Goal: Transaction & Acquisition: Subscribe to service/newsletter

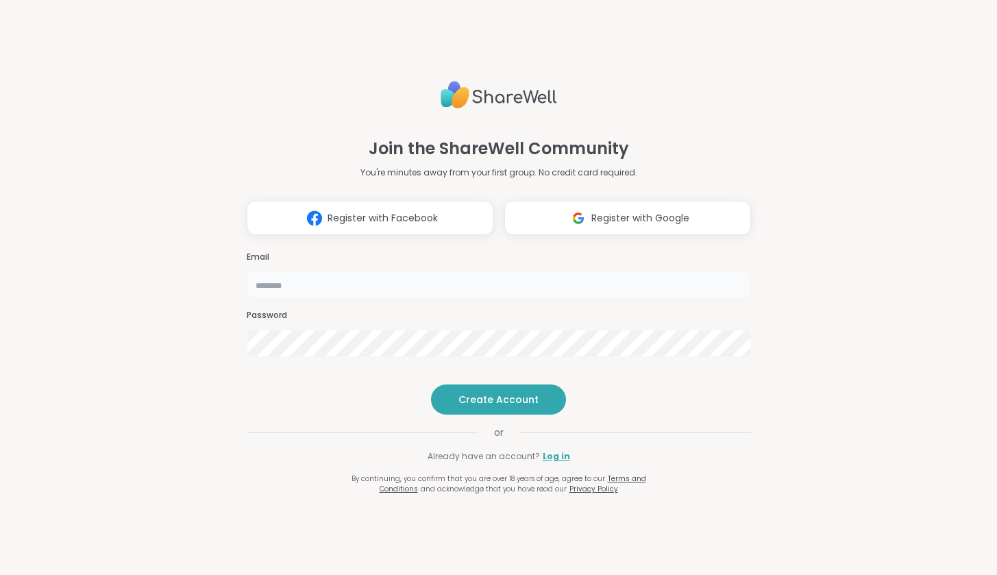
click at [397, 271] on input "email" at bounding box center [499, 284] width 504 height 27
type input "**********"
click at [518, 406] on span "Create Account" at bounding box center [498, 400] width 80 height 14
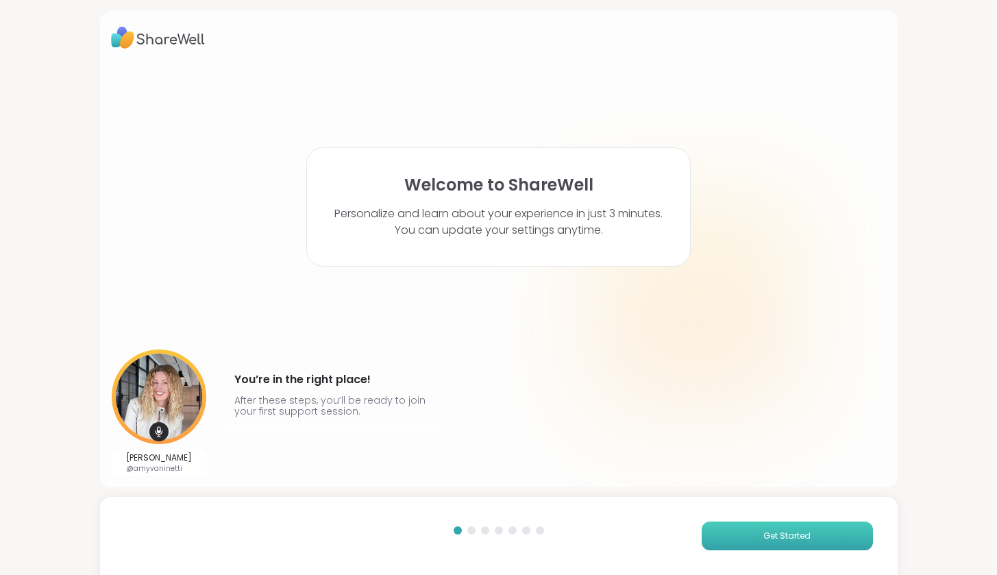
click at [750, 534] on button "Get Started" at bounding box center [787, 535] width 171 height 29
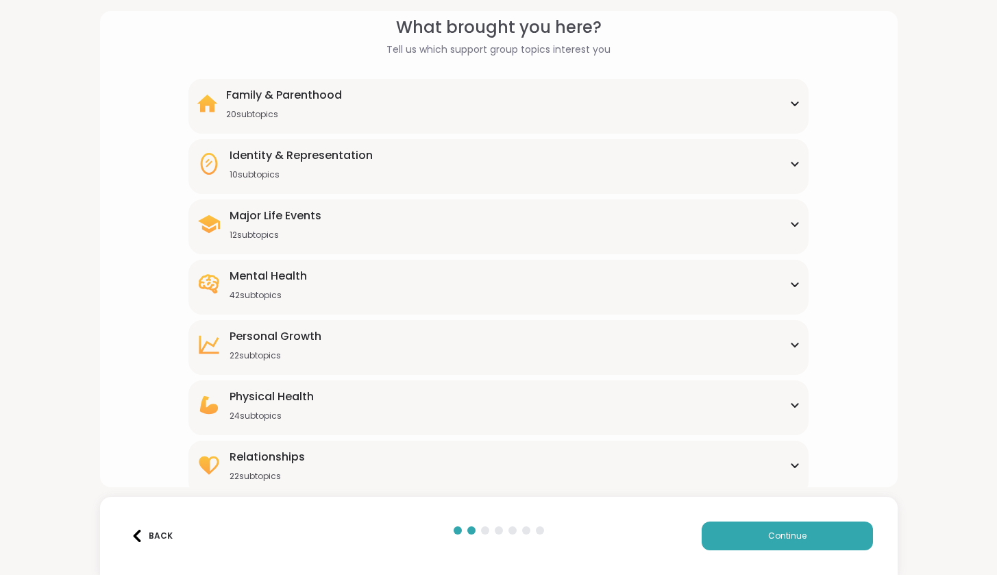
scroll to position [12, 0]
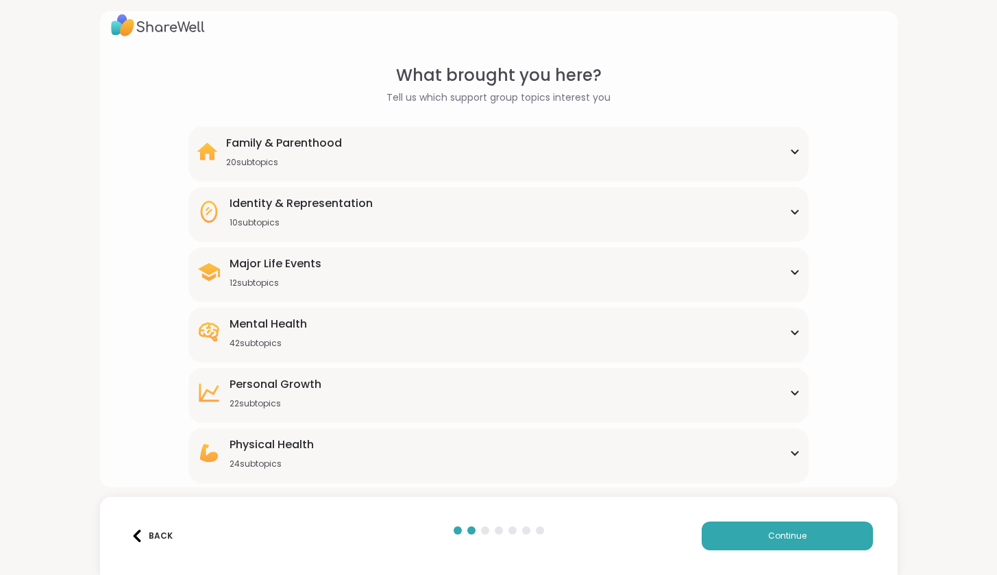
click at [799, 333] on icon at bounding box center [794, 332] width 11 height 7
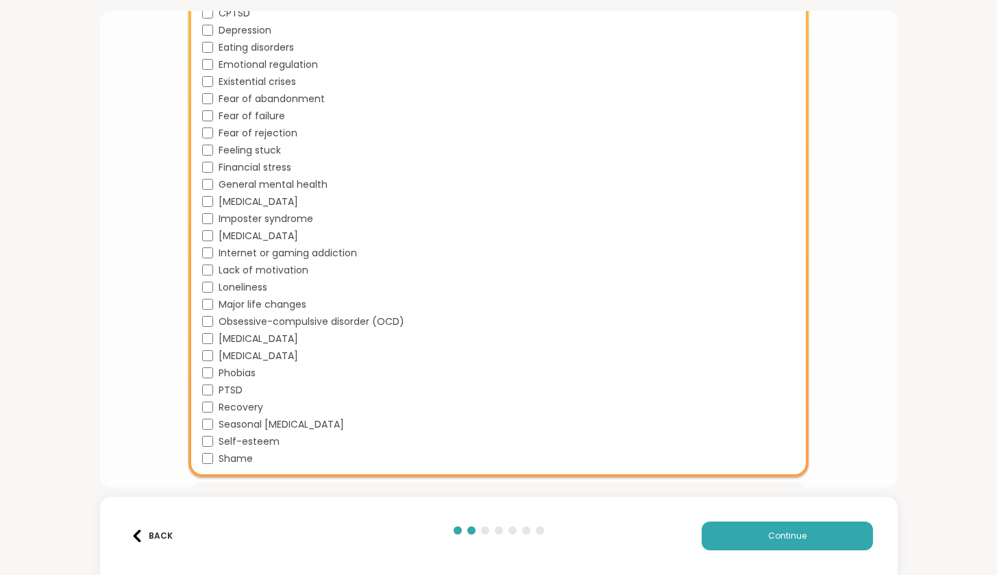
scroll to position [586, 0]
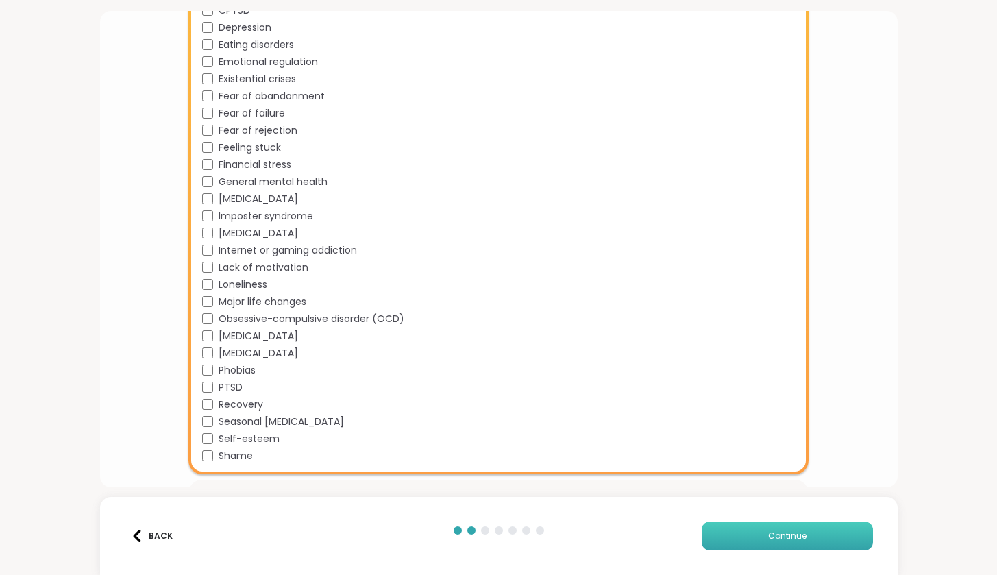
click at [732, 532] on button "Continue" at bounding box center [787, 535] width 171 height 29
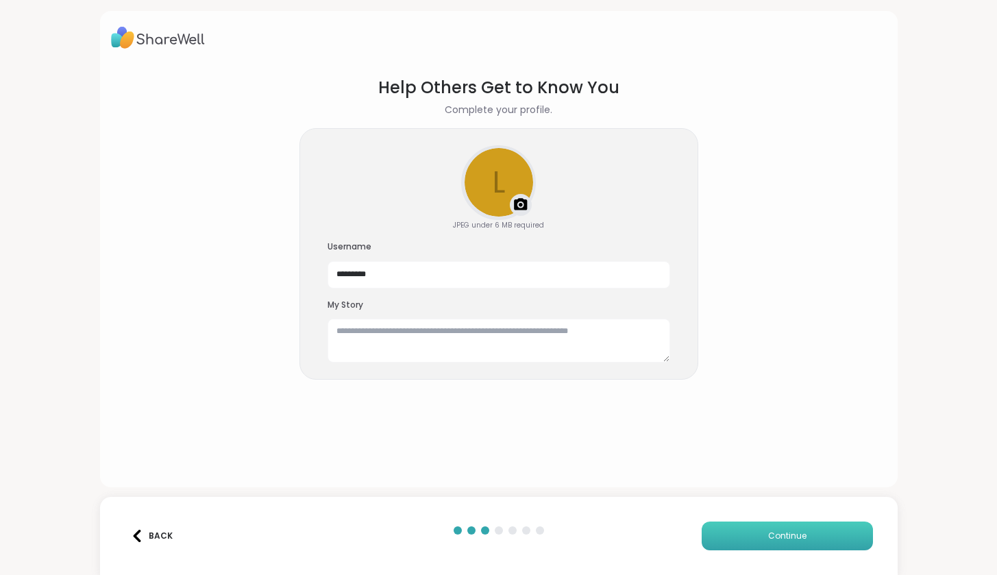
click at [795, 541] on span "Continue" at bounding box center [787, 536] width 38 height 12
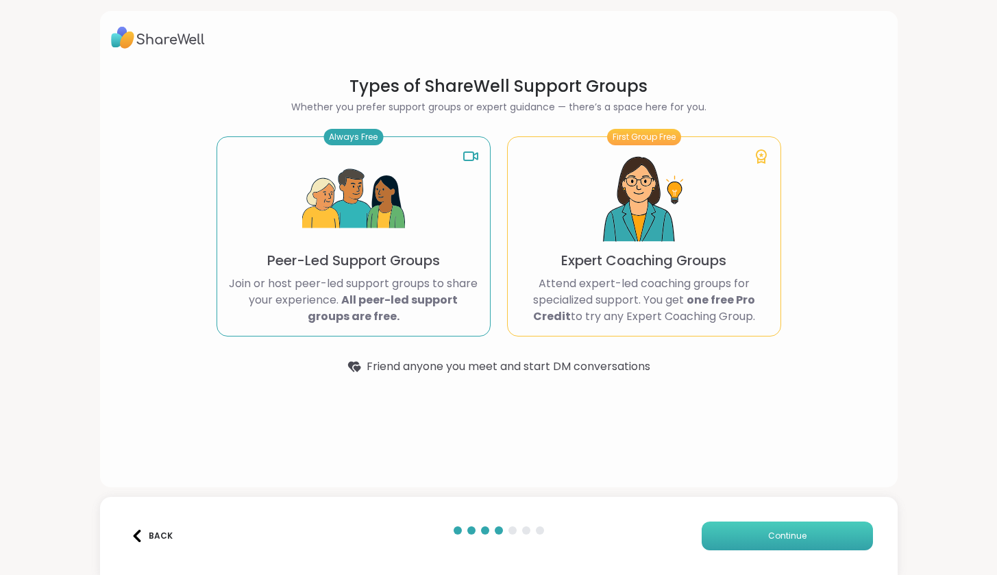
click at [734, 532] on button "Continue" at bounding box center [787, 535] width 171 height 29
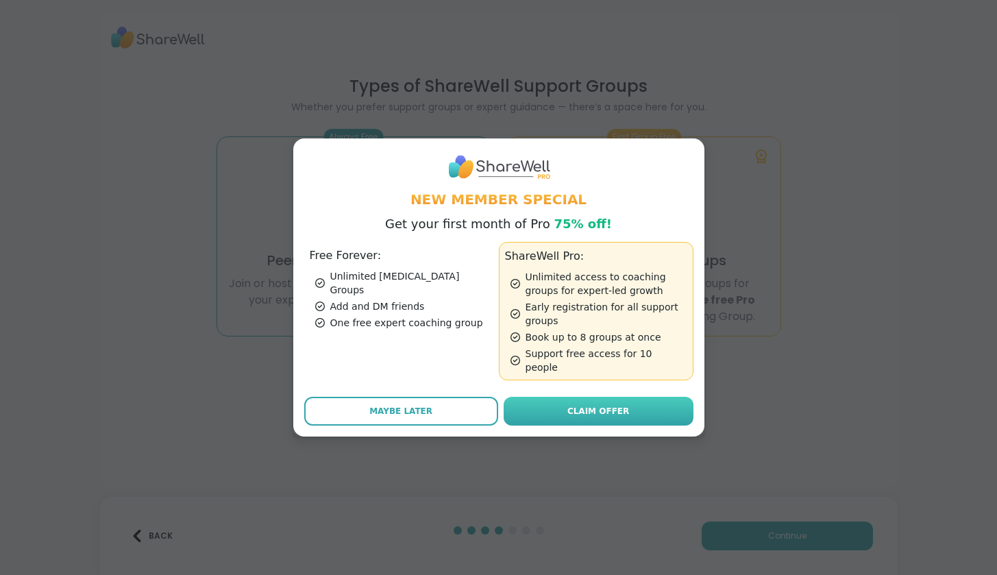
click at [621, 408] on link "Claim Offer" at bounding box center [599, 411] width 190 height 29
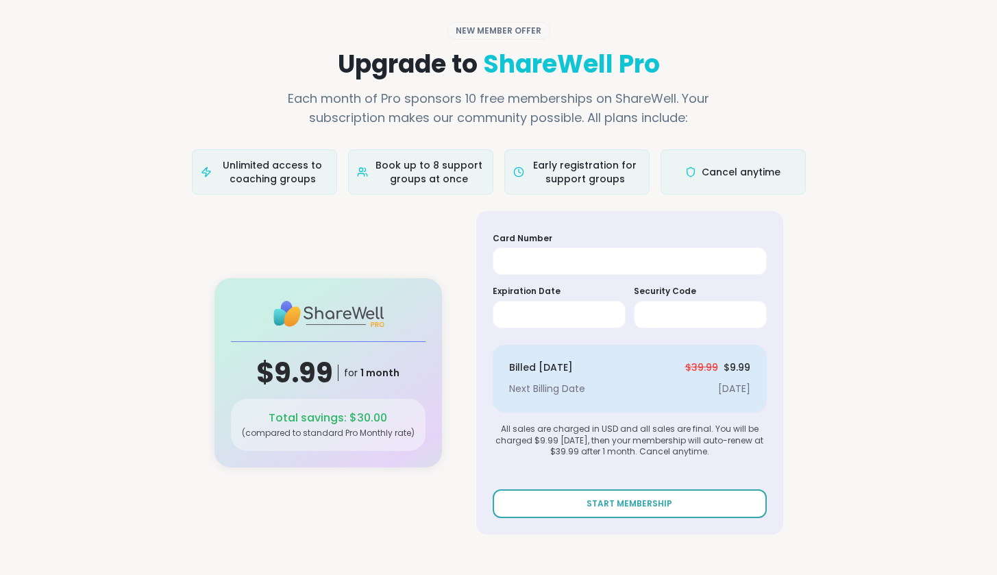
click at [641, 498] on span "START MEMBERSHIP" at bounding box center [629, 503] width 86 height 12
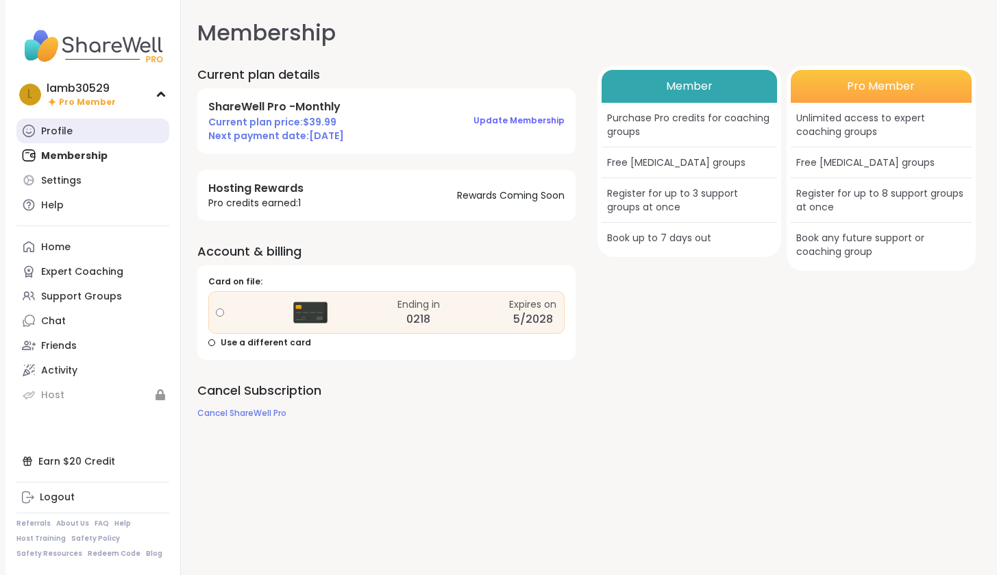
click at [55, 132] on div "Profile" at bounding box center [57, 132] width 32 height 14
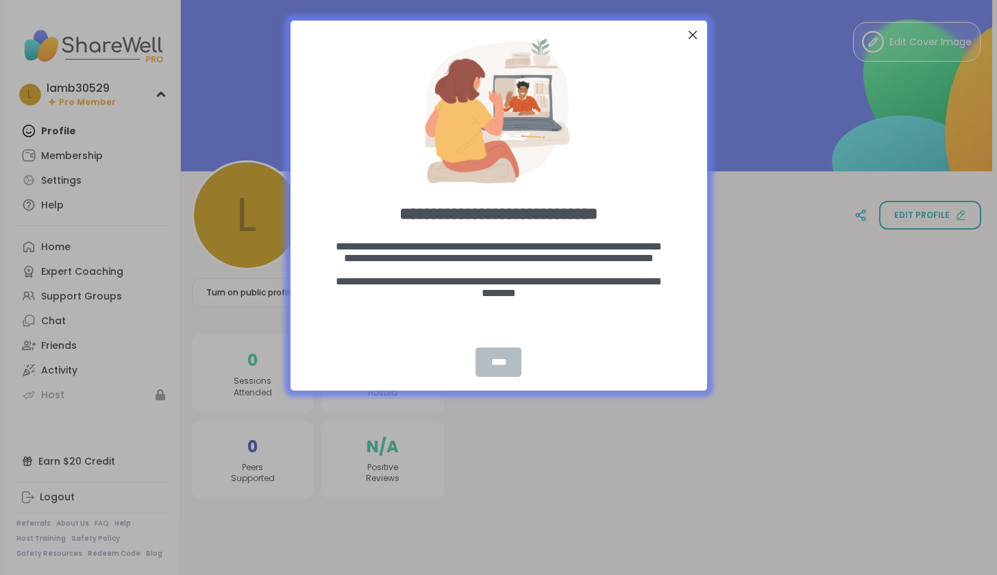
click at [504, 365] on div "****" at bounding box center [497, 361] width 45 height 29
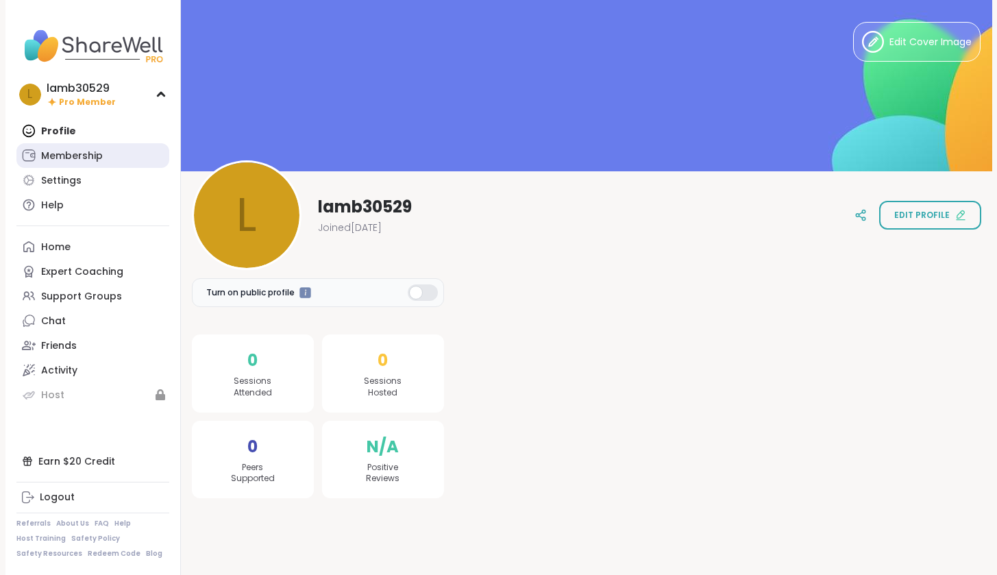
click at [67, 161] on div "Membership" at bounding box center [72, 156] width 62 height 14
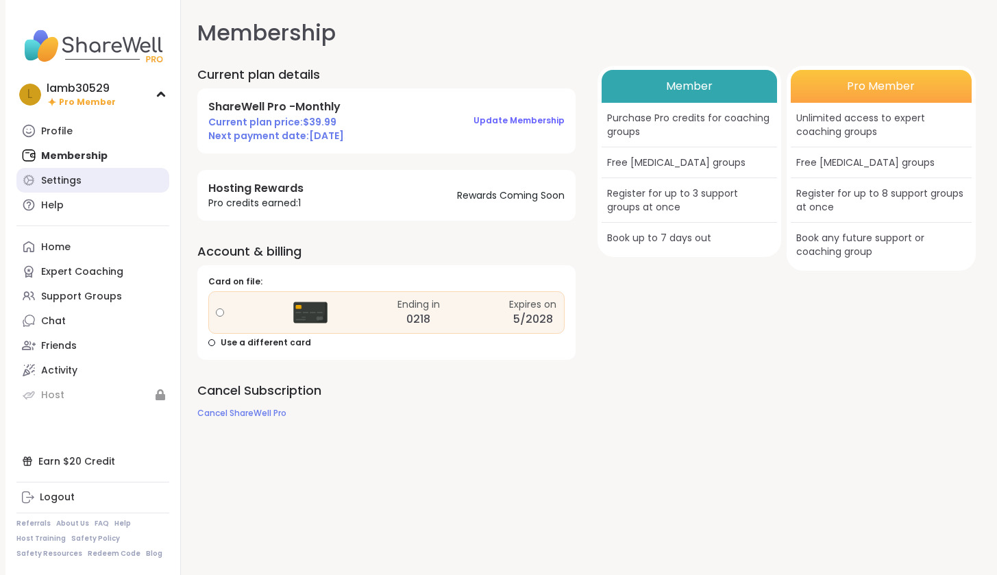
click at [62, 177] on div "Settings" at bounding box center [61, 181] width 40 height 14
select select "**"
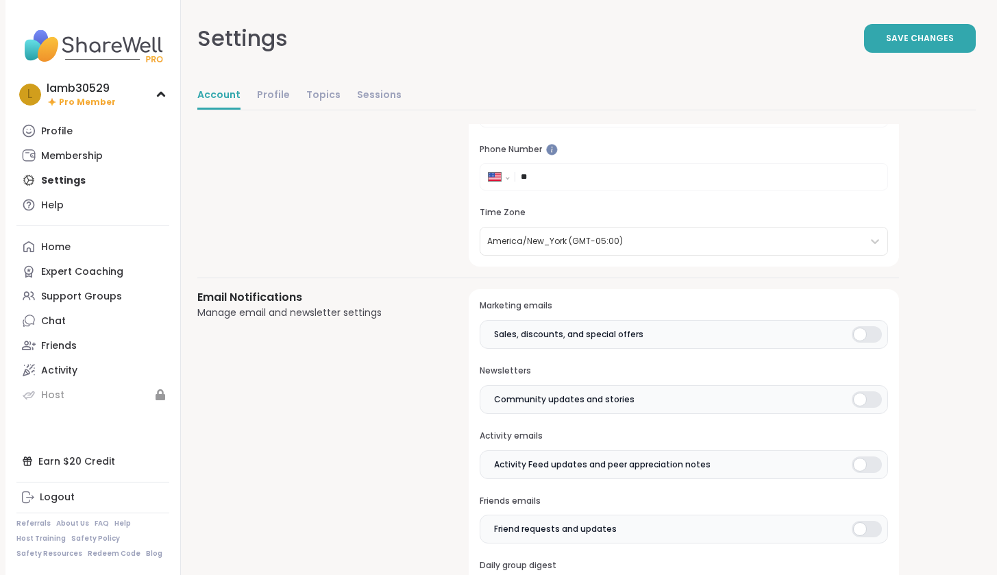
scroll to position [154, 0]
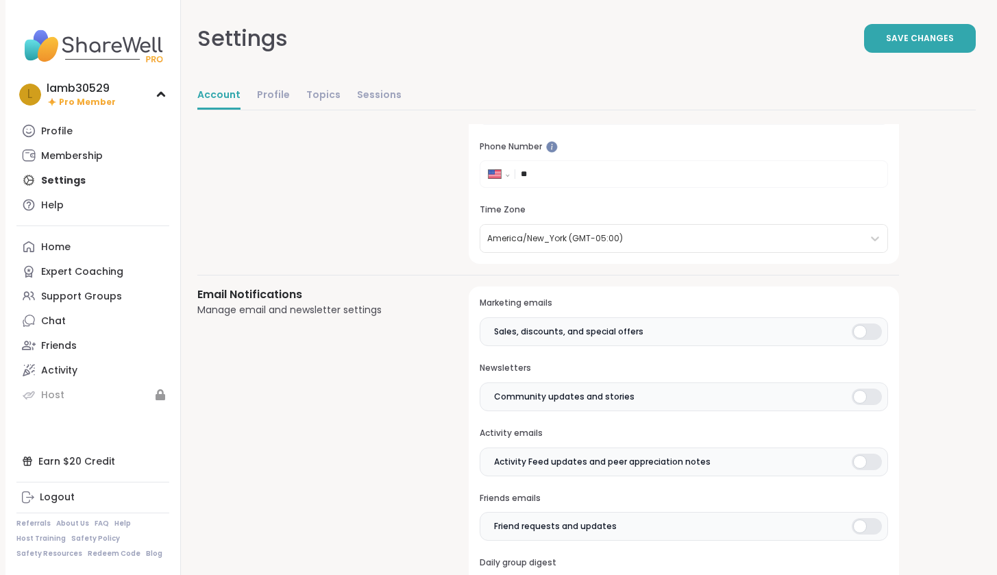
click at [868, 331] on div at bounding box center [867, 331] width 30 height 16
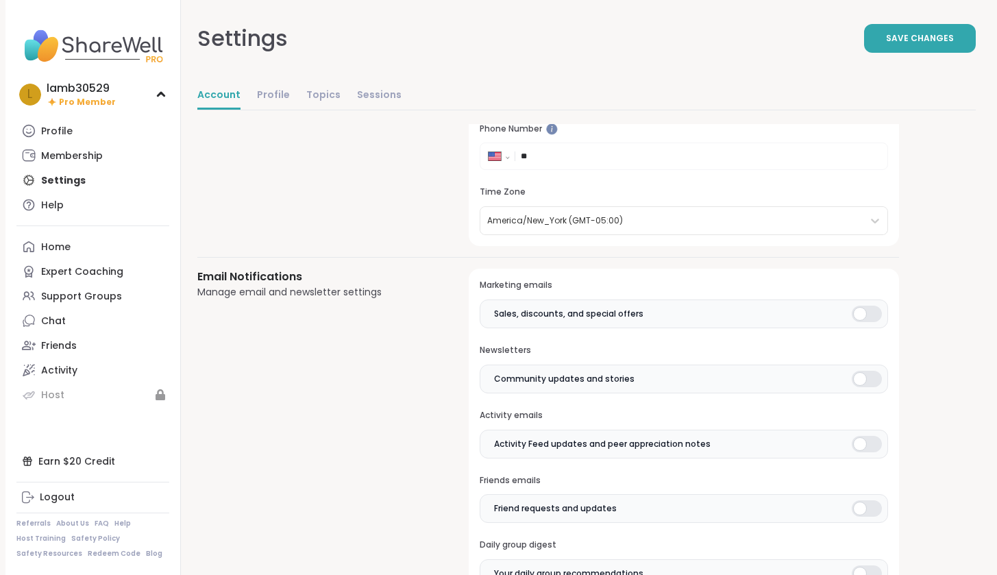
click at [869, 375] on div at bounding box center [867, 379] width 30 height 16
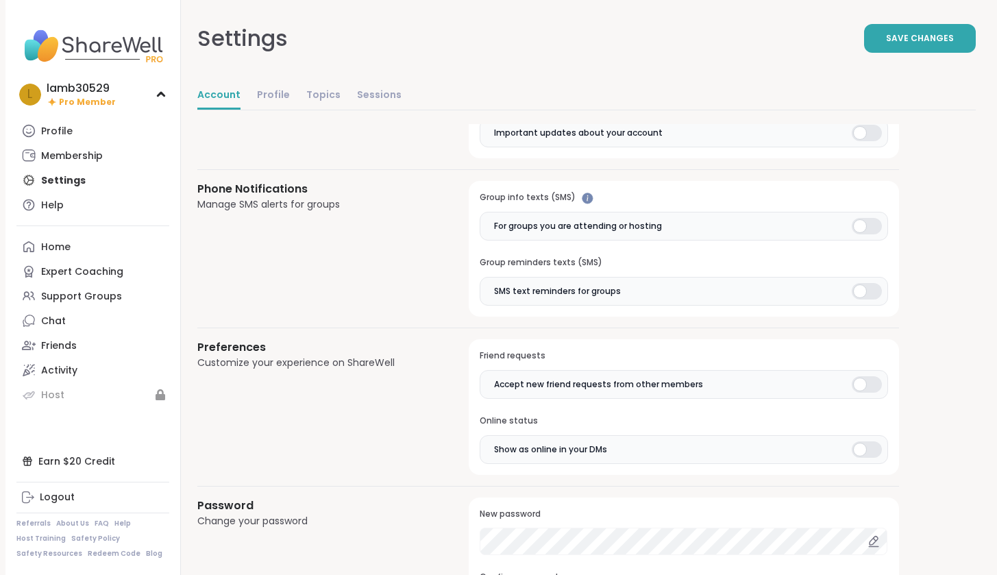
scroll to position [828, 0]
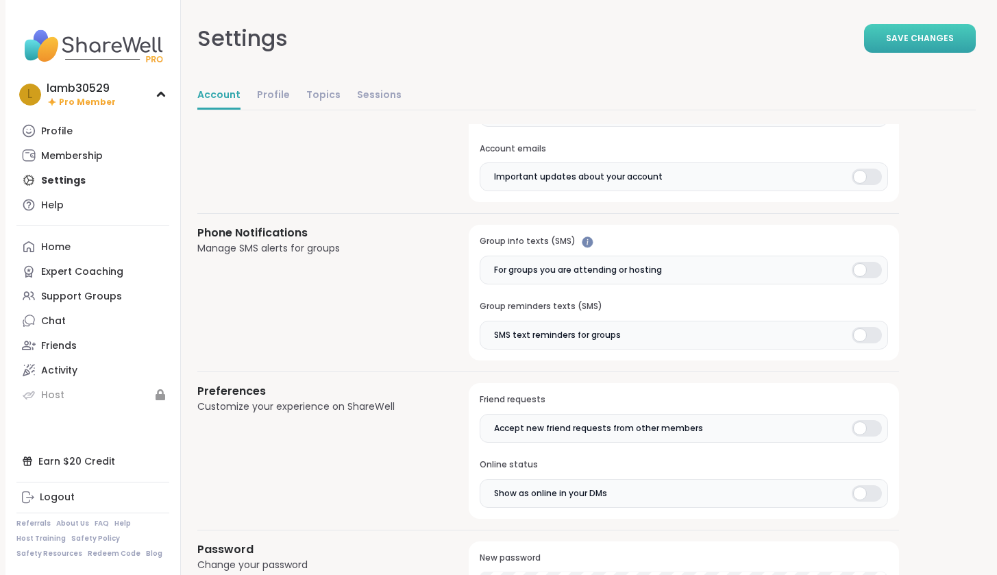
click at [885, 40] on button "Save Changes" at bounding box center [920, 38] width 112 height 29
click at [357, 97] on link "Sessions" at bounding box center [379, 95] width 45 height 27
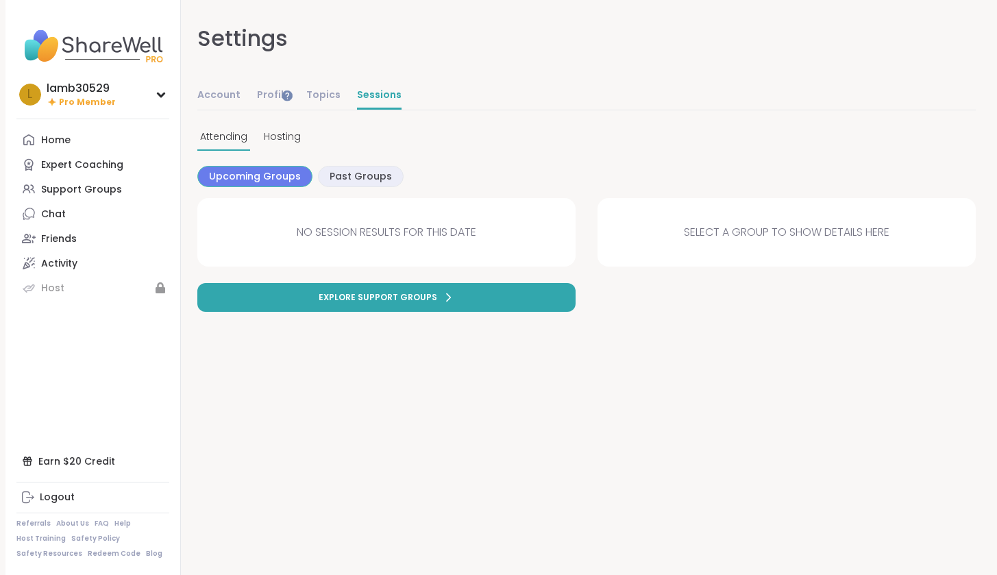
click at [227, 177] on span "Upcoming Groups" at bounding box center [255, 176] width 92 height 14
click at [339, 177] on span "Past Groups" at bounding box center [361, 176] width 62 height 14
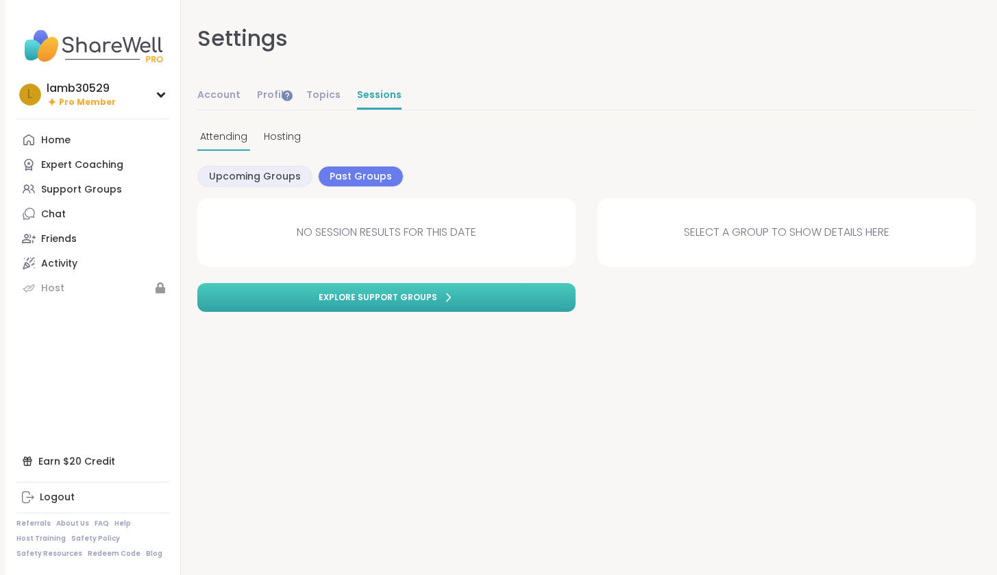
click at [325, 299] on span "Explore support groups" at bounding box center [378, 297] width 119 height 12
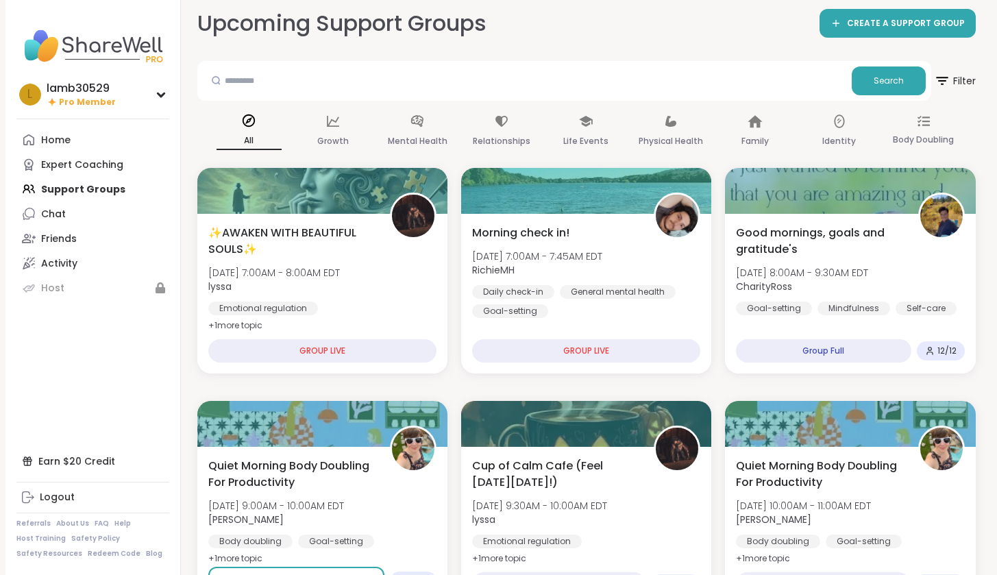
scroll to position [14, 0]
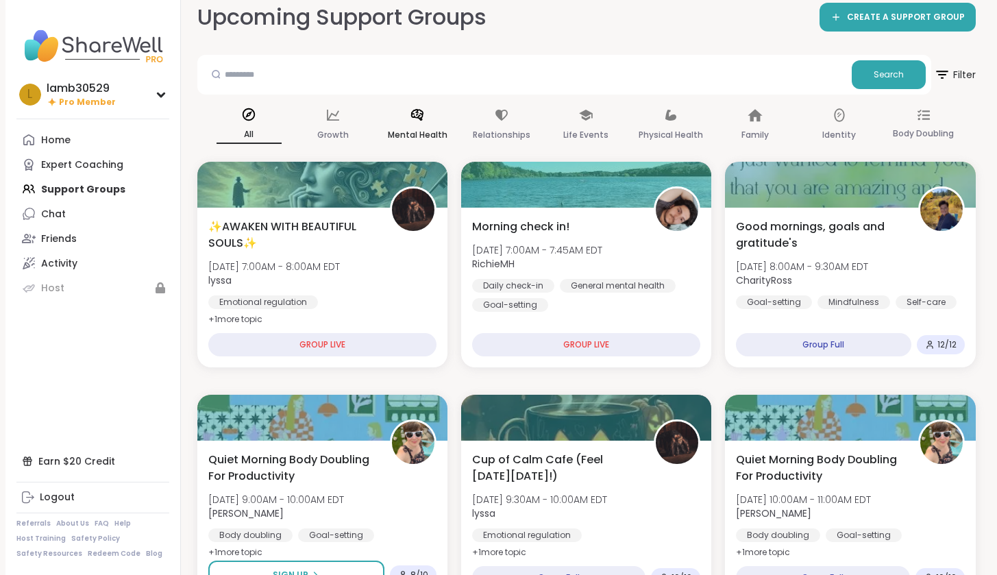
click at [417, 127] on p "Mental Health" at bounding box center [418, 135] width 60 height 16
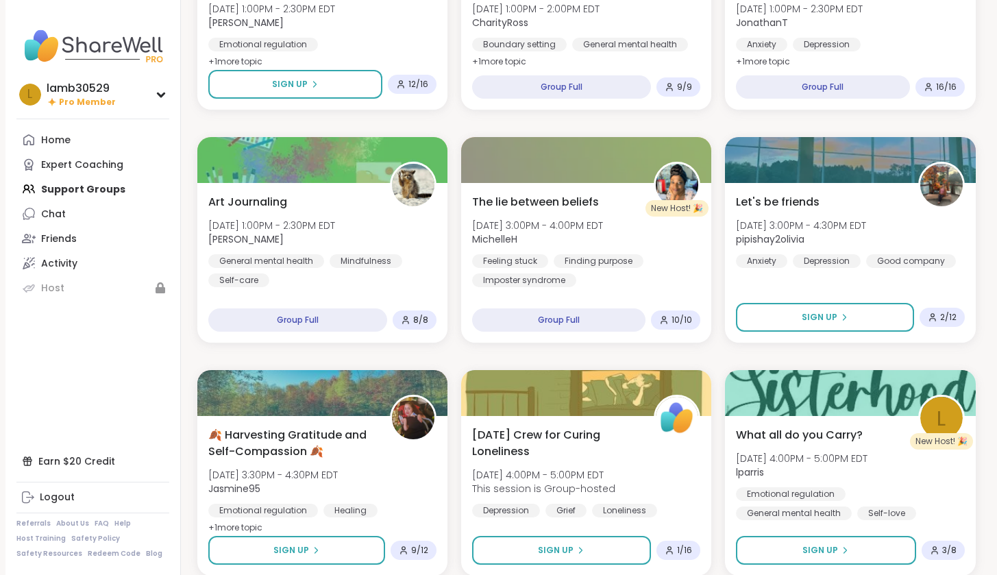
scroll to position [0, 0]
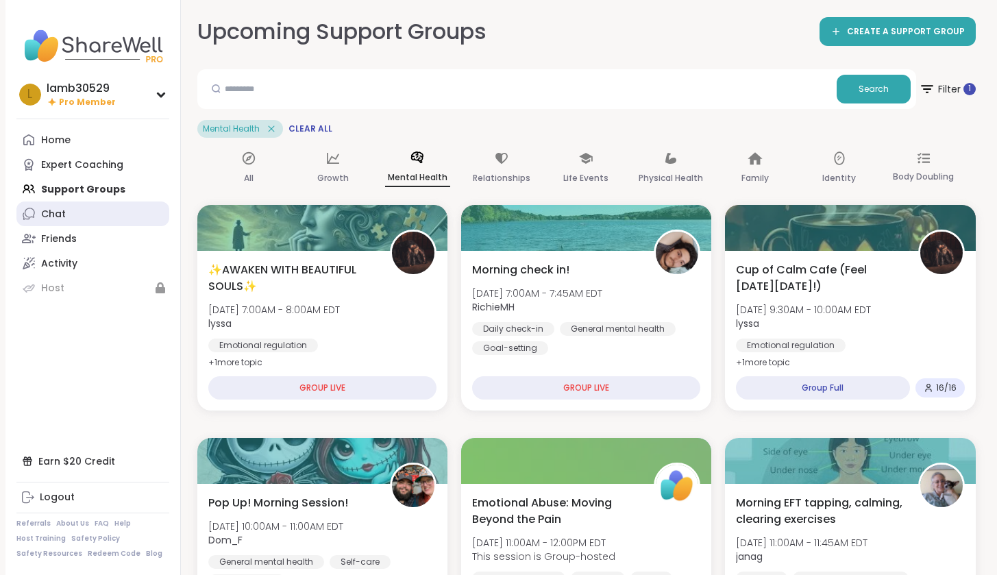
click at [64, 220] on div "Chat" at bounding box center [53, 215] width 25 height 14
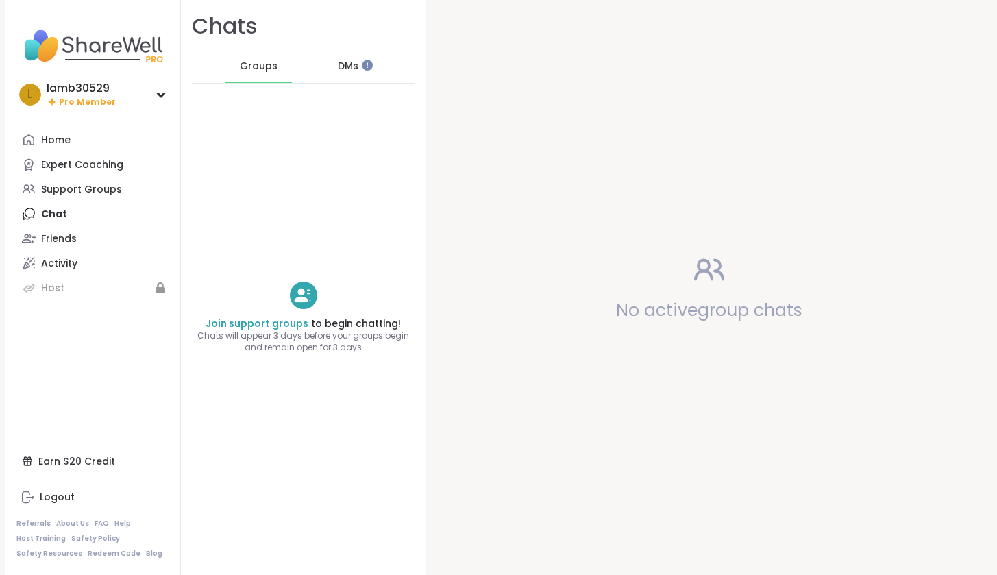
click at [360, 66] on div "DMs" at bounding box center [347, 66] width 67 height 33
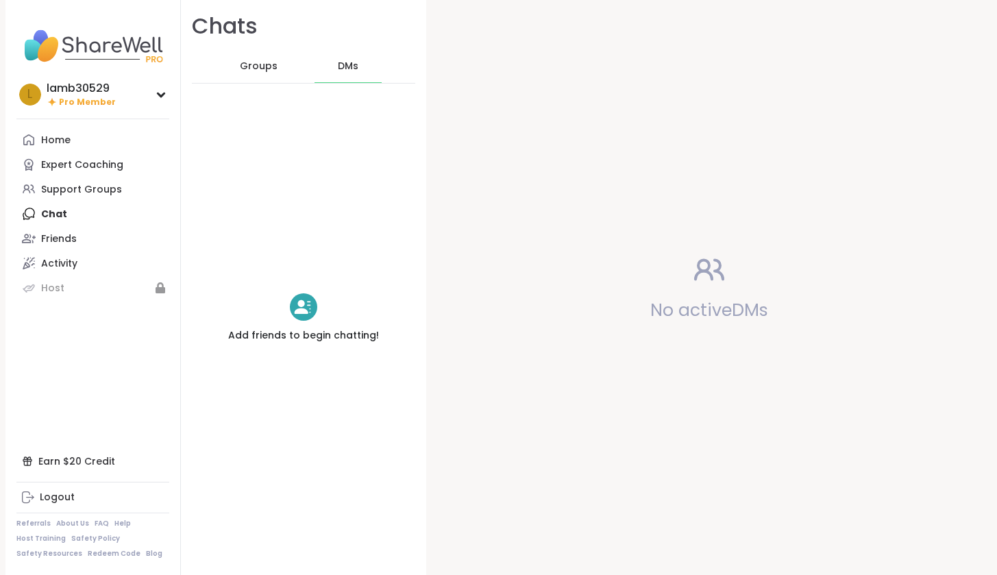
click at [256, 67] on span "Groups" at bounding box center [259, 67] width 38 height 14
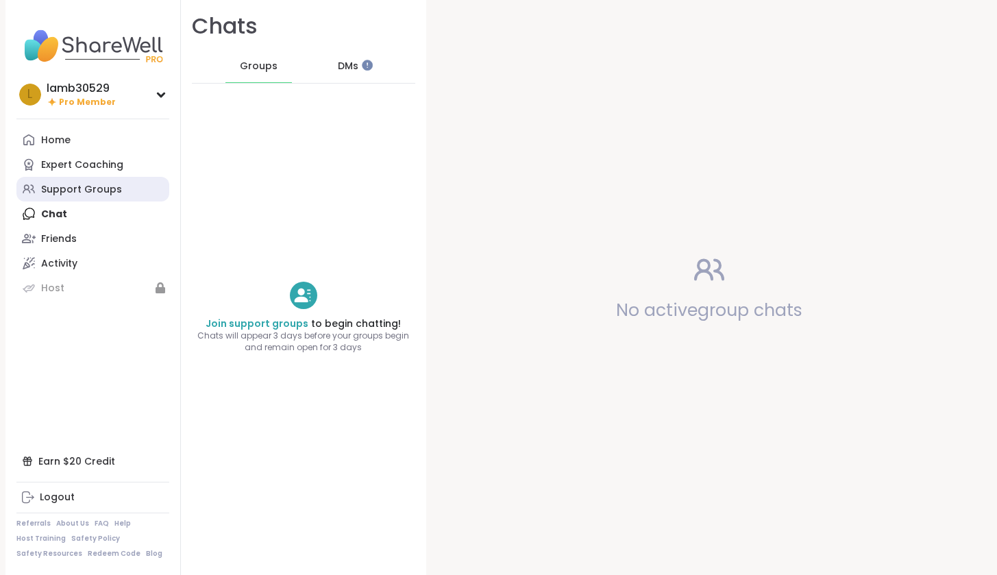
click at [63, 184] on div "Support Groups" at bounding box center [81, 190] width 81 height 14
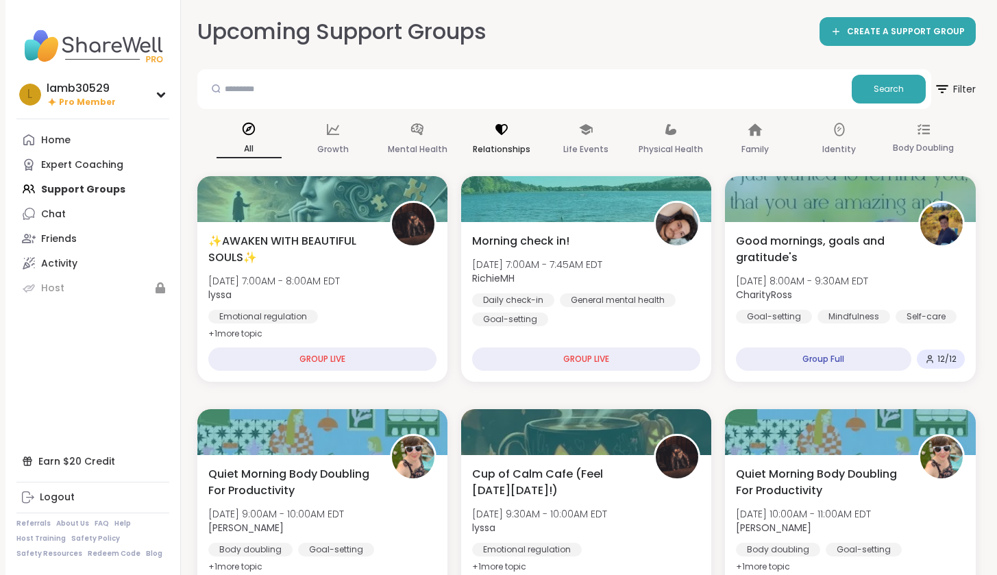
click at [492, 143] on p "Relationships" at bounding box center [502, 149] width 58 height 16
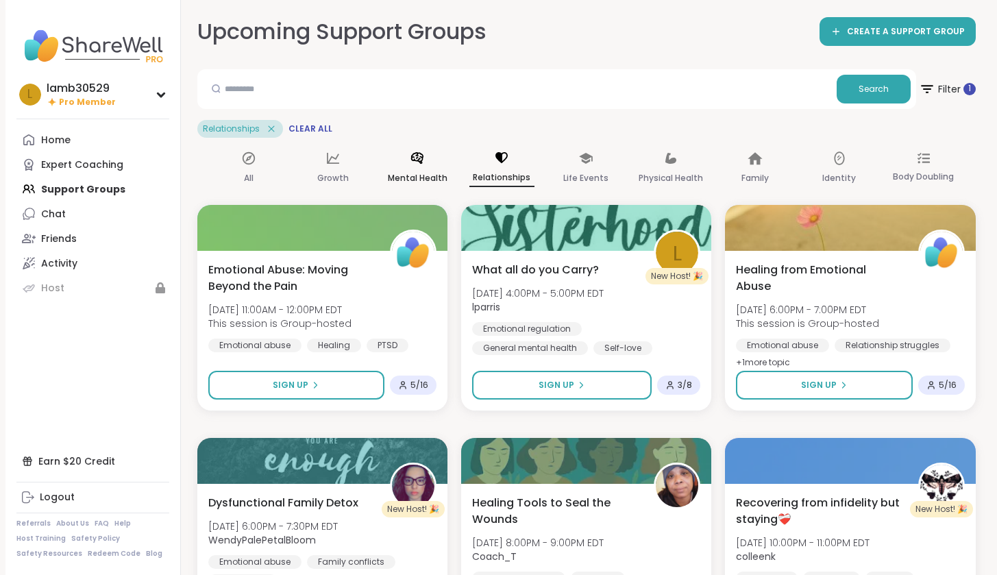
click at [413, 161] on icon at bounding box center [417, 158] width 15 height 15
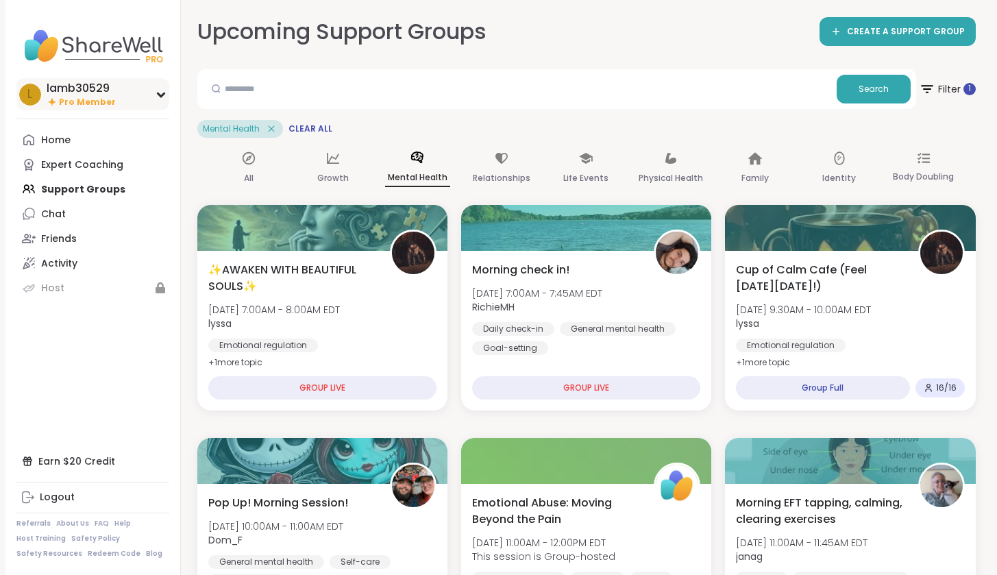
click at [88, 94] on div "lamb30529" at bounding box center [81, 88] width 69 height 15
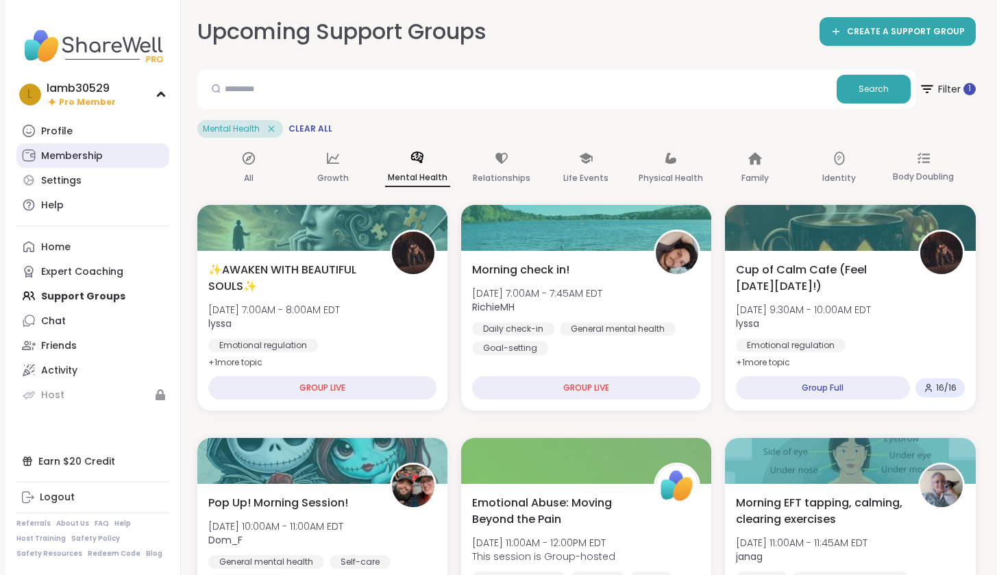
click at [82, 149] on div "Membership" at bounding box center [72, 156] width 62 height 14
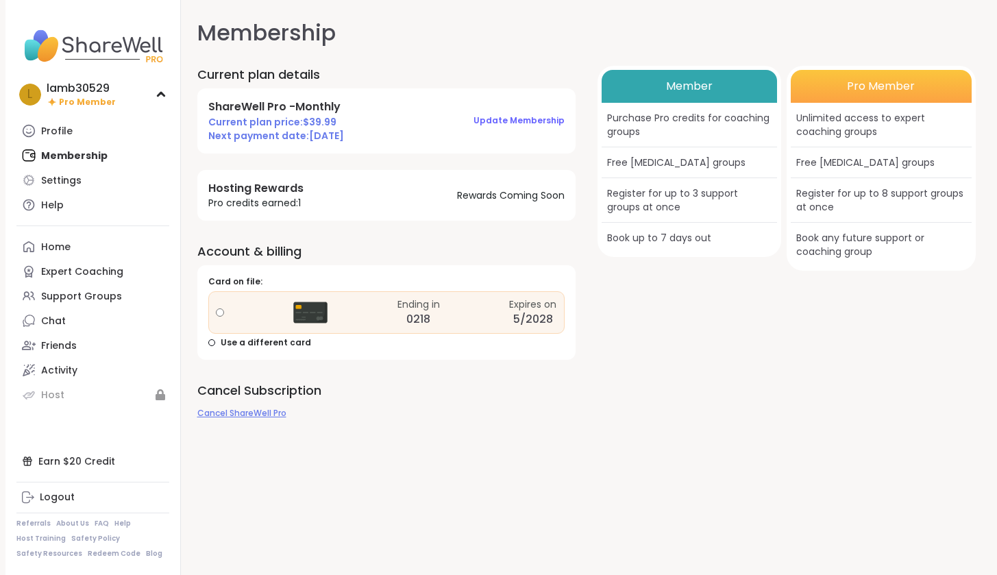
click at [258, 411] on span "Cancel ShareWell Pro" at bounding box center [241, 413] width 89 height 12
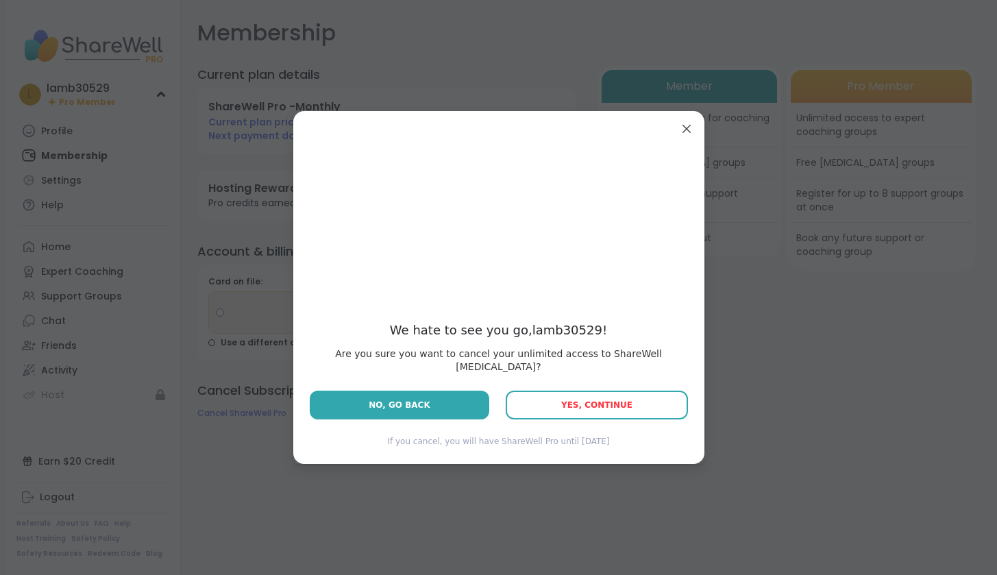
click at [563, 401] on button "Yes, Continue" at bounding box center [597, 405] width 182 height 29
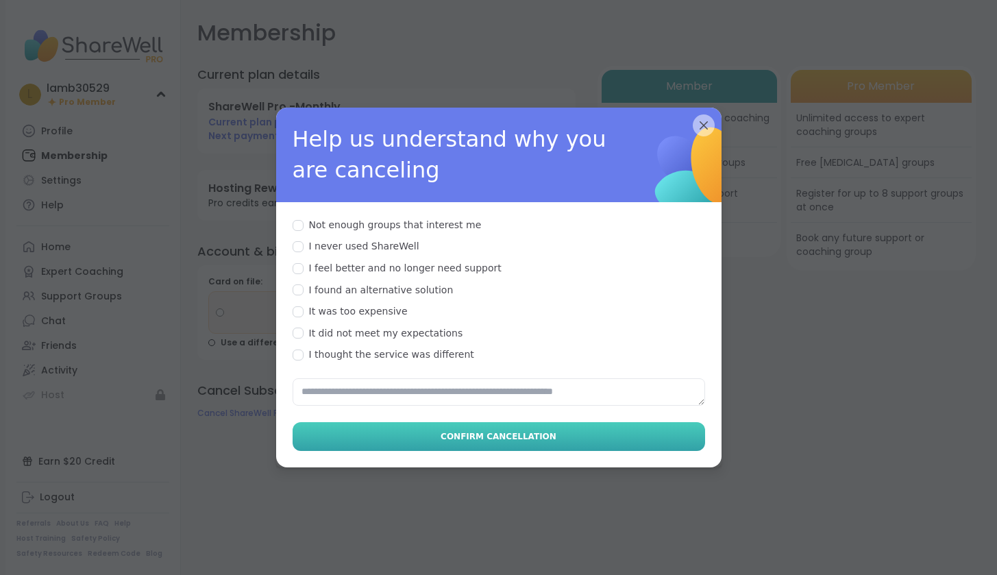
click at [535, 430] on span "Confirm Cancellation" at bounding box center [499, 436] width 116 height 12
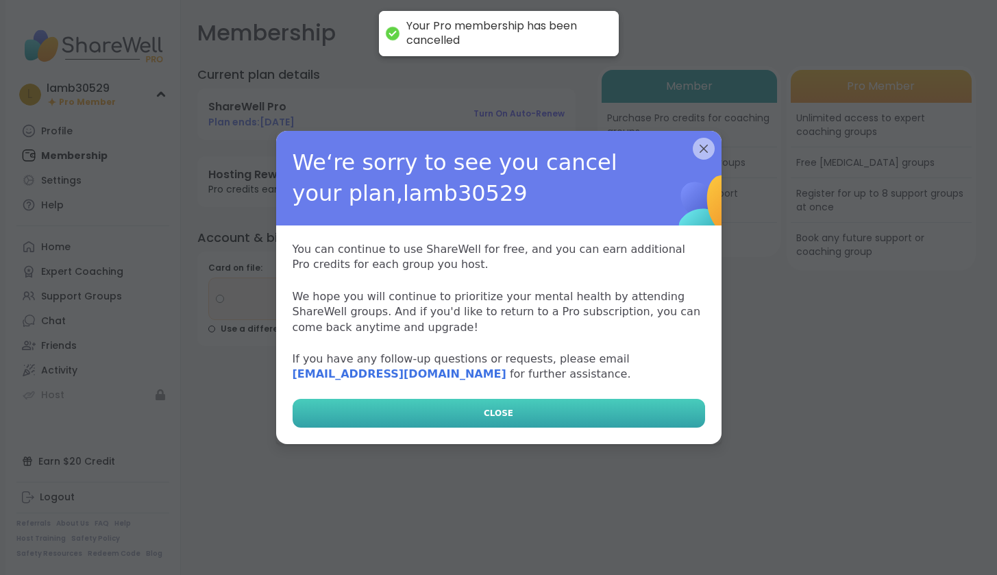
click at [518, 410] on button "CLOSE" at bounding box center [499, 413] width 412 height 29
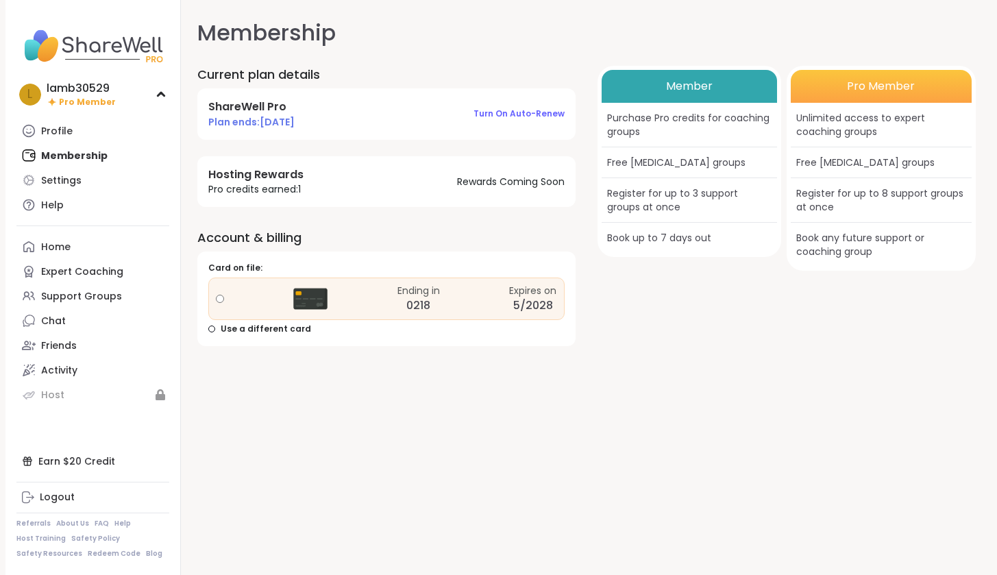
click at [54, 248] on div "Home" at bounding box center [55, 247] width 29 height 14
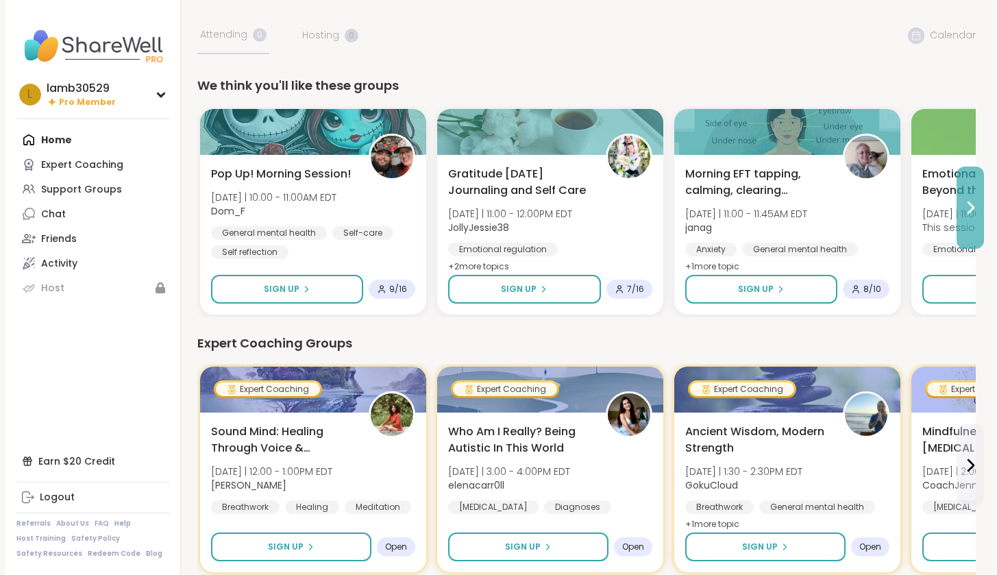
click at [967, 223] on button at bounding box center [969, 207] width 27 height 82
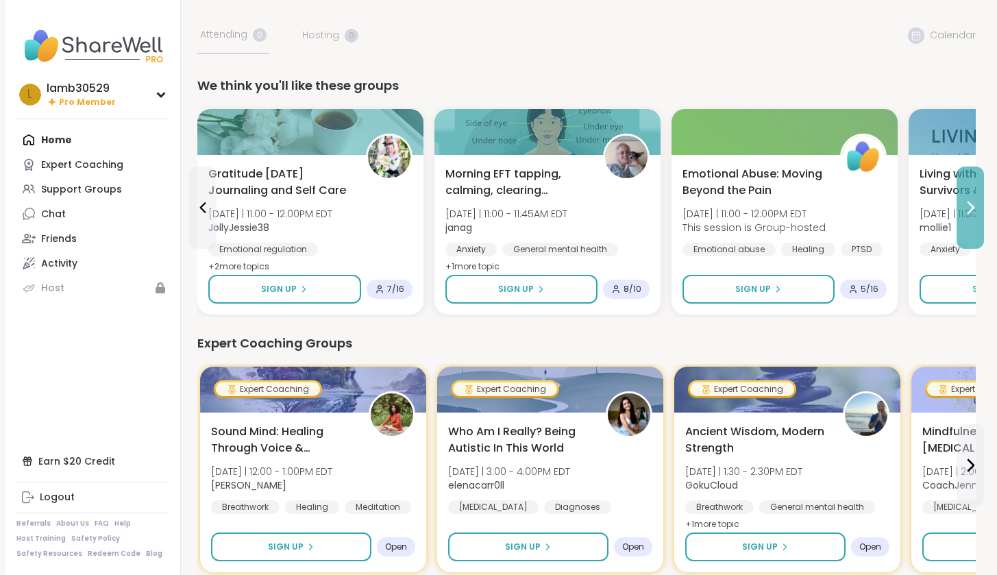
click at [967, 223] on button at bounding box center [969, 207] width 27 height 82
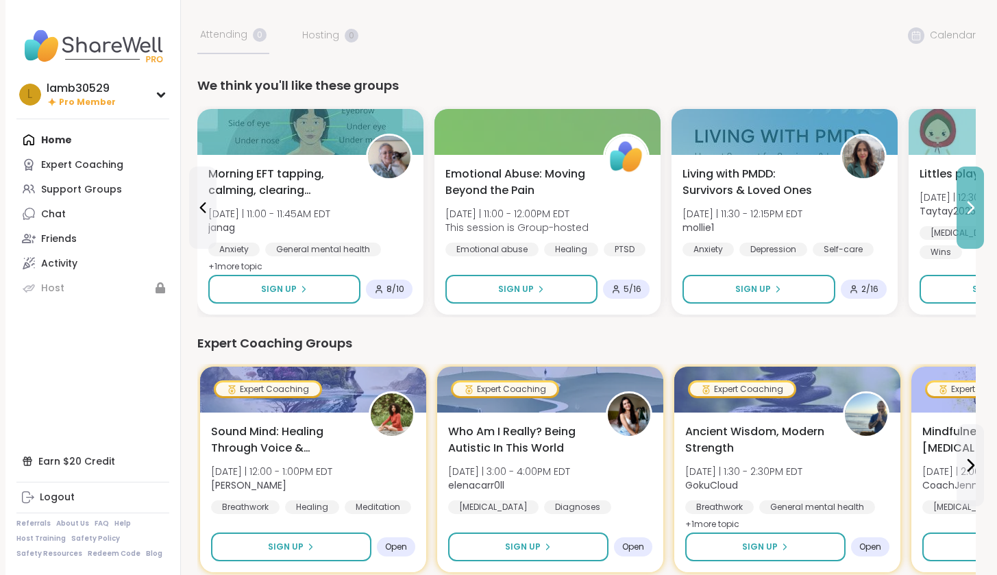
click at [967, 223] on button at bounding box center [969, 207] width 27 height 82
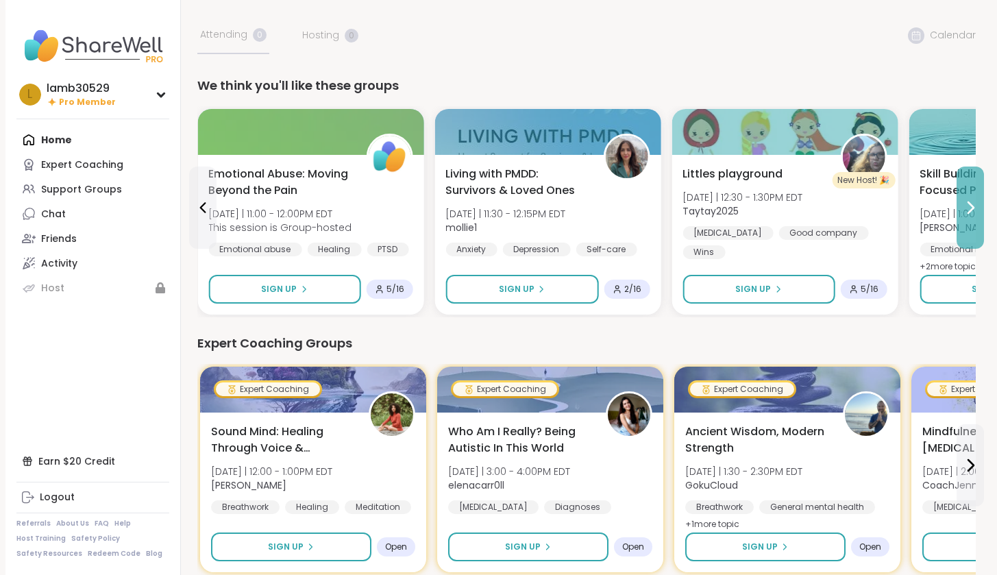
click at [967, 223] on button at bounding box center [969, 207] width 27 height 82
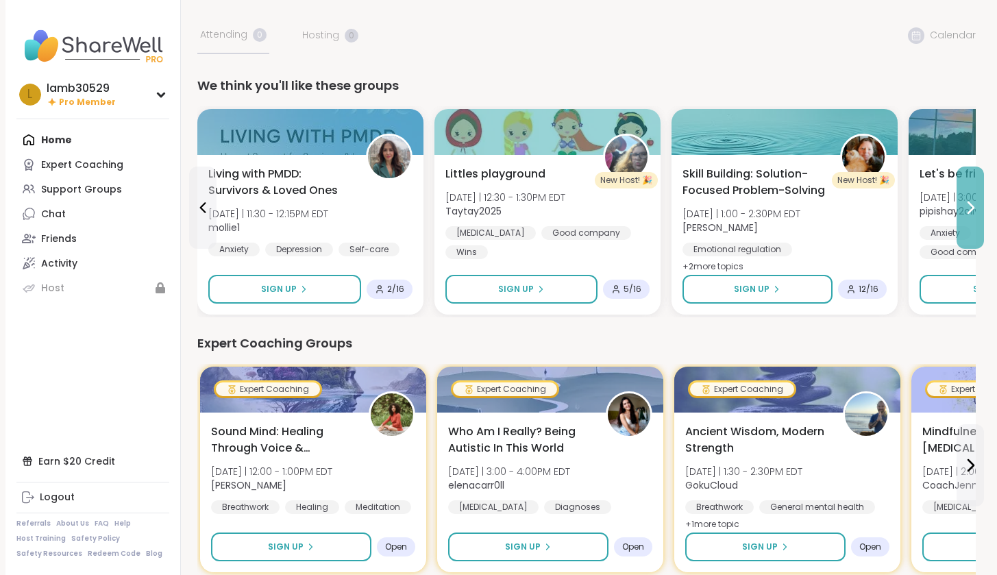
click at [967, 223] on button at bounding box center [969, 207] width 27 height 82
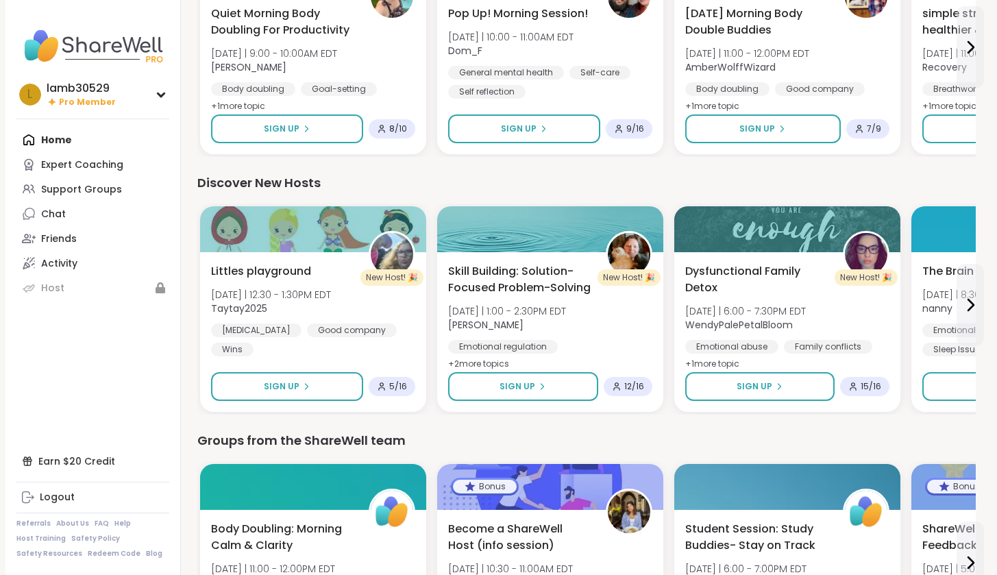
scroll to position [832, 0]
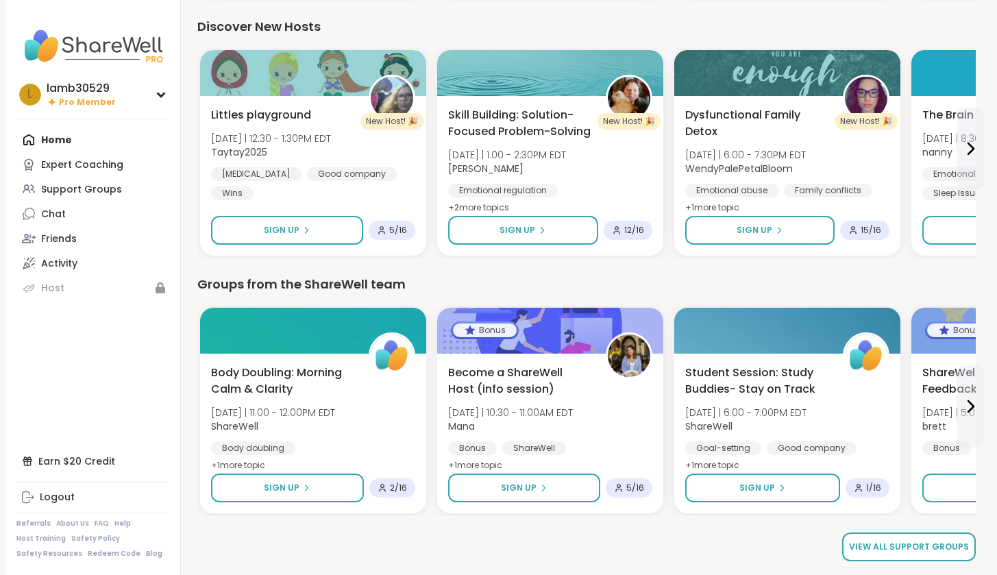
click at [926, 543] on span "View all support groups" at bounding box center [909, 547] width 120 height 12
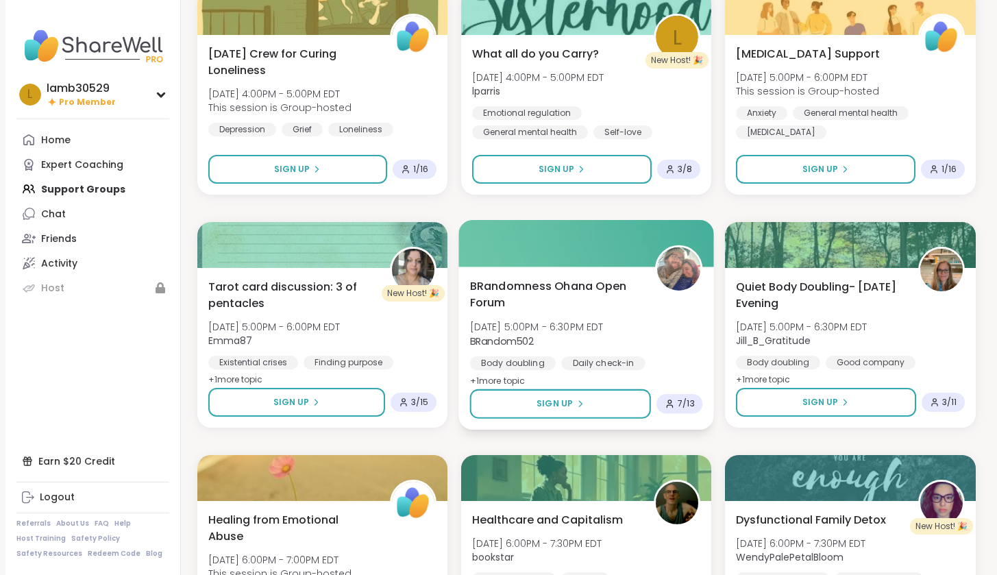
scroll to position [2425, 0]
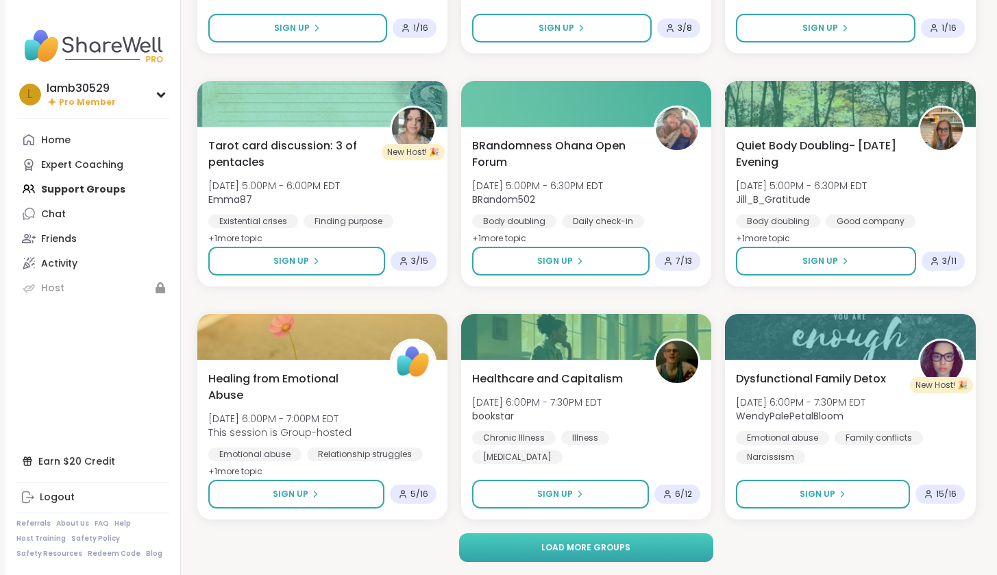
click at [590, 549] on span "Load more groups" at bounding box center [585, 547] width 89 height 12
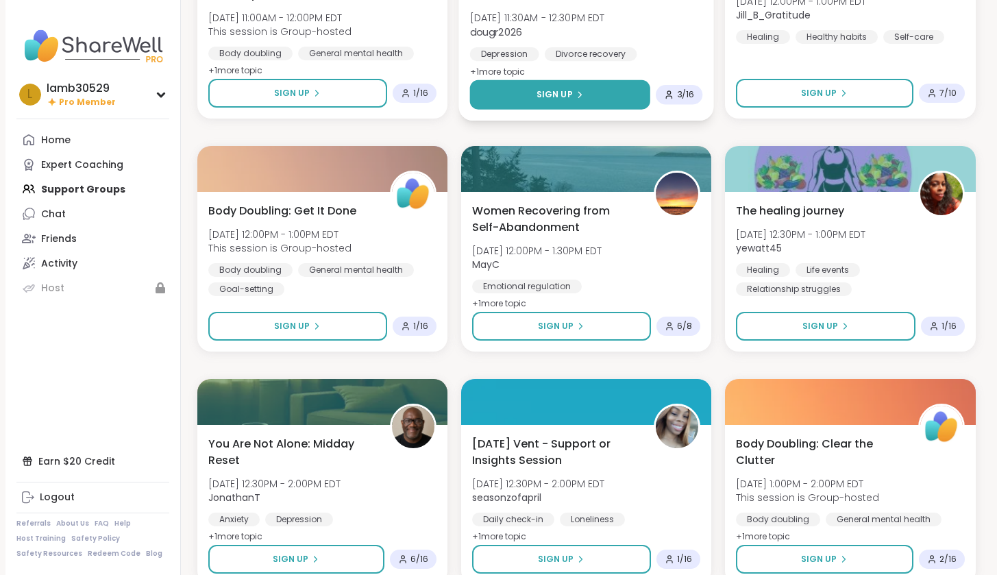
scroll to position [5219, 0]
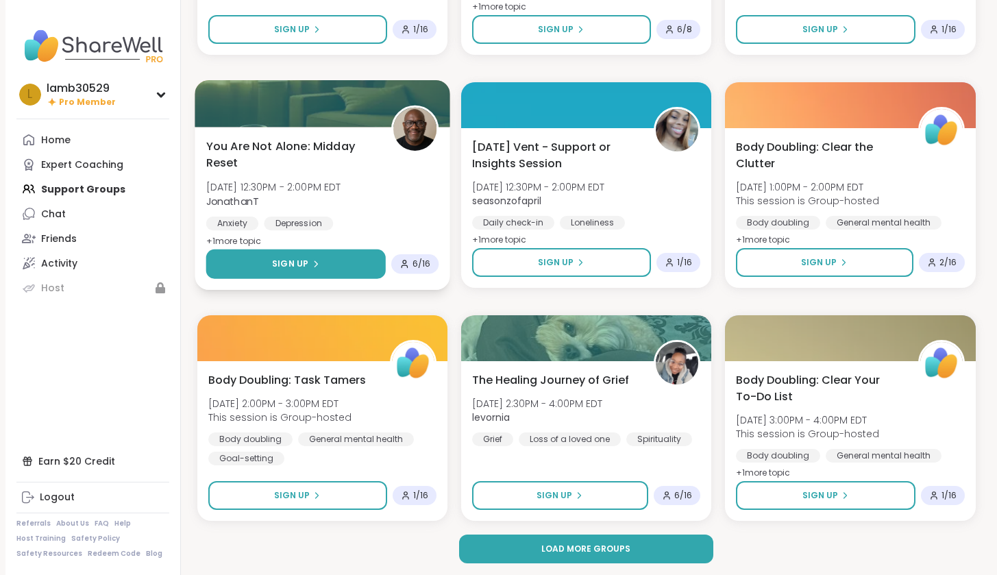
click at [335, 269] on button "Sign Up" at bounding box center [296, 263] width 180 height 29
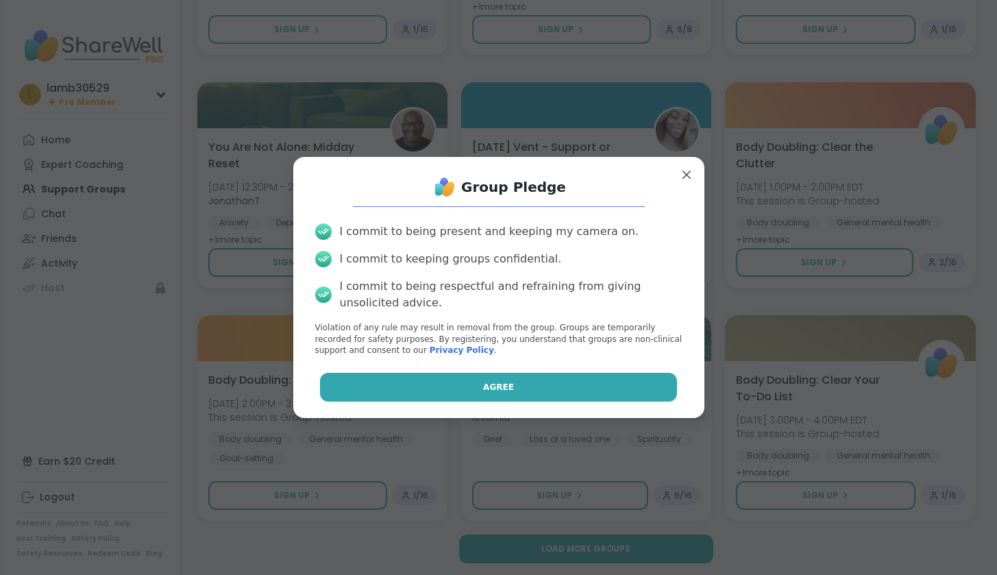
click at [444, 379] on button "Agree" at bounding box center [498, 387] width 357 height 29
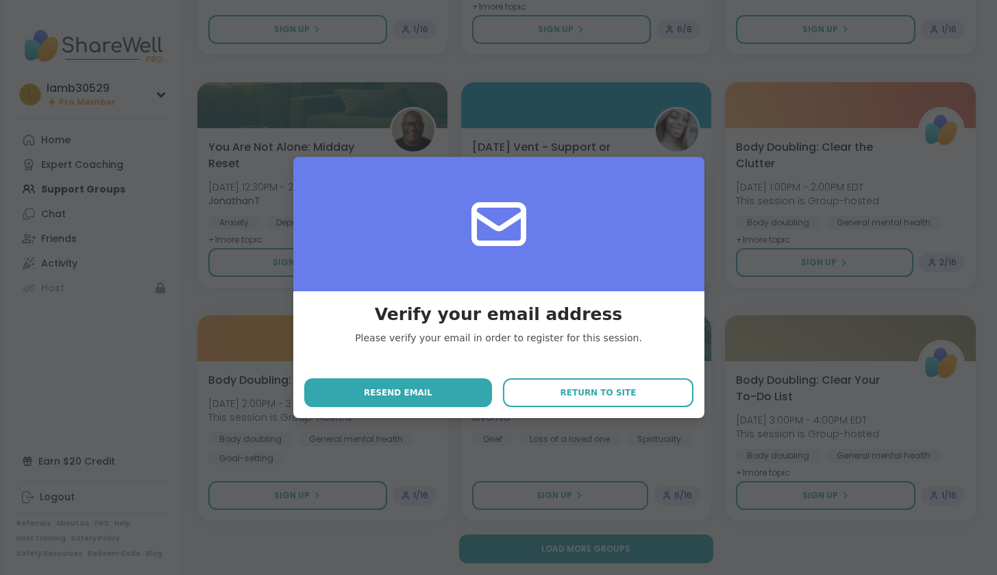
click at [254, 294] on div "Verify your email address Please verify your email in order to register for thi…" at bounding box center [498, 287] width 980 height 575
click at [600, 401] on button "Return to site" at bounding box center [598, 392] width 190 height 29
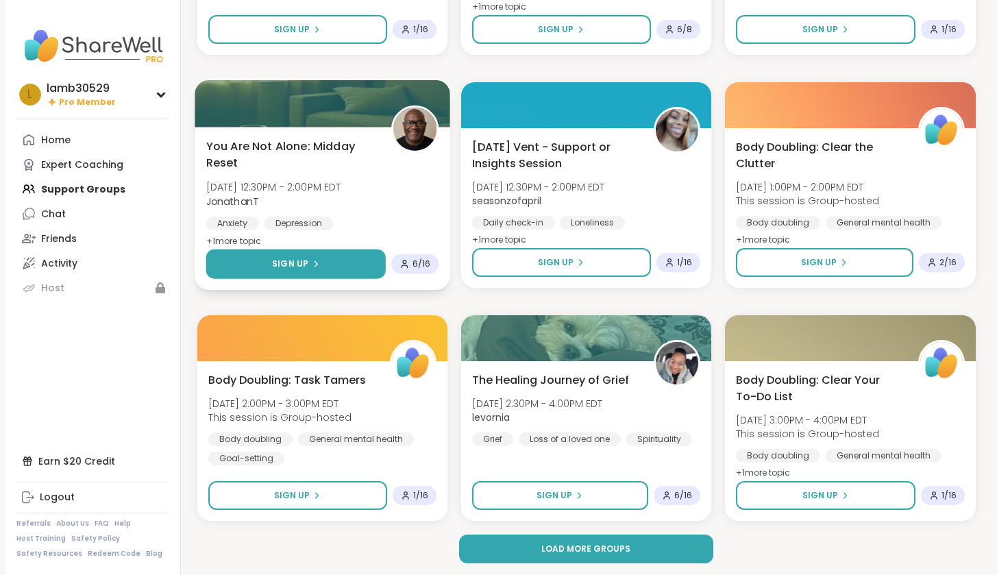
click at [260, 273] on button "Sign Up" at bounding box center [296, 263] width 180 height 29
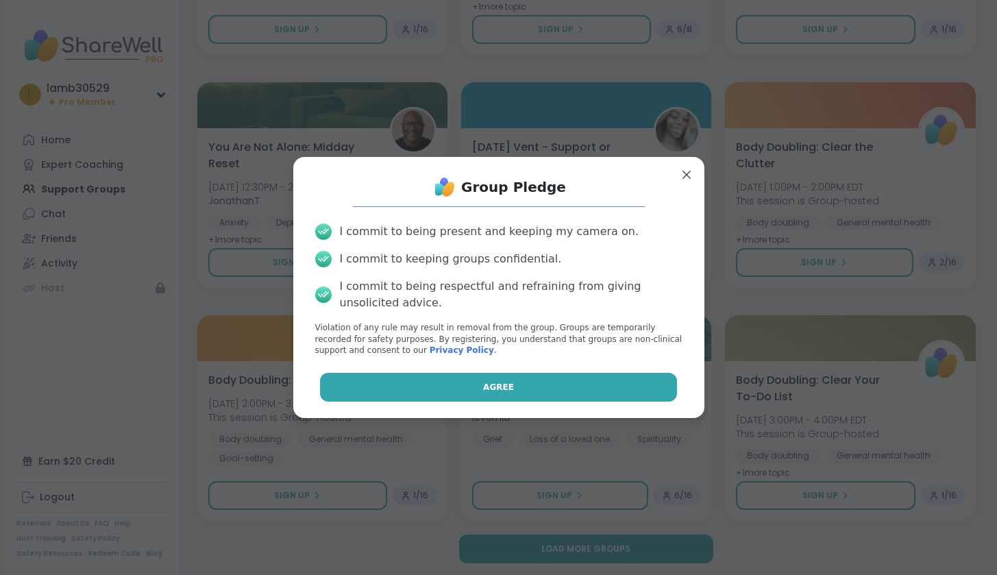
click at [476, 392] on button "Agree" at bounding box center [498, 387] width 357 height 29
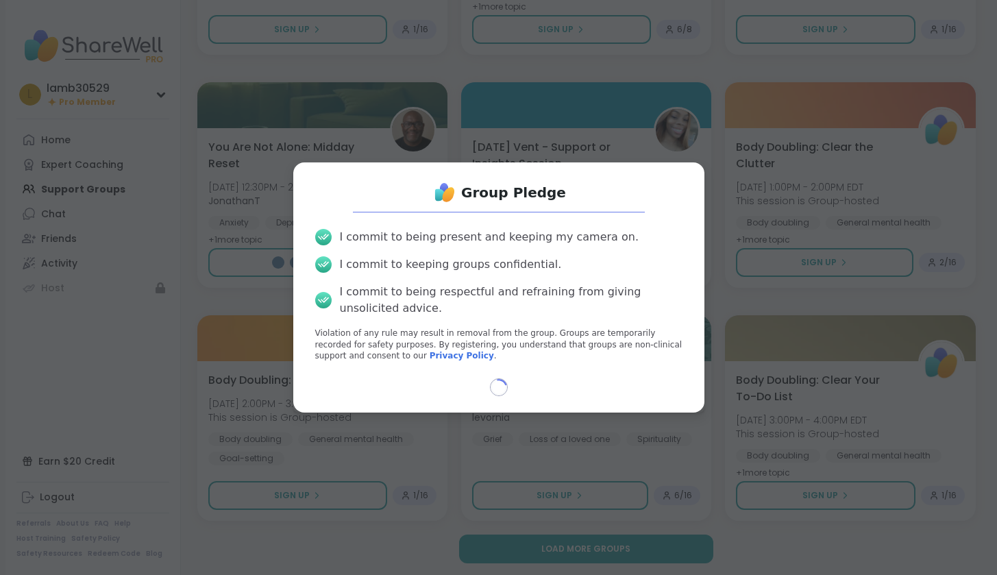
select select "**"
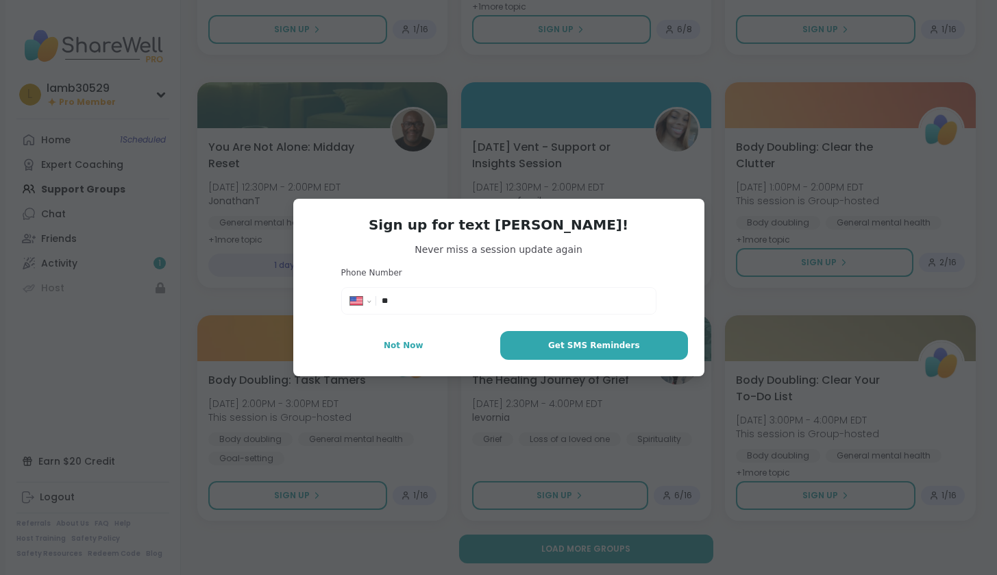
click at [474, 294] on div "**********" at bounding box center [499, 301] width 308 height 21
type input "**********"
click at [569, 351] on span "Get SMS Reminders" at bounding box center [594, 345] width 92 height 12
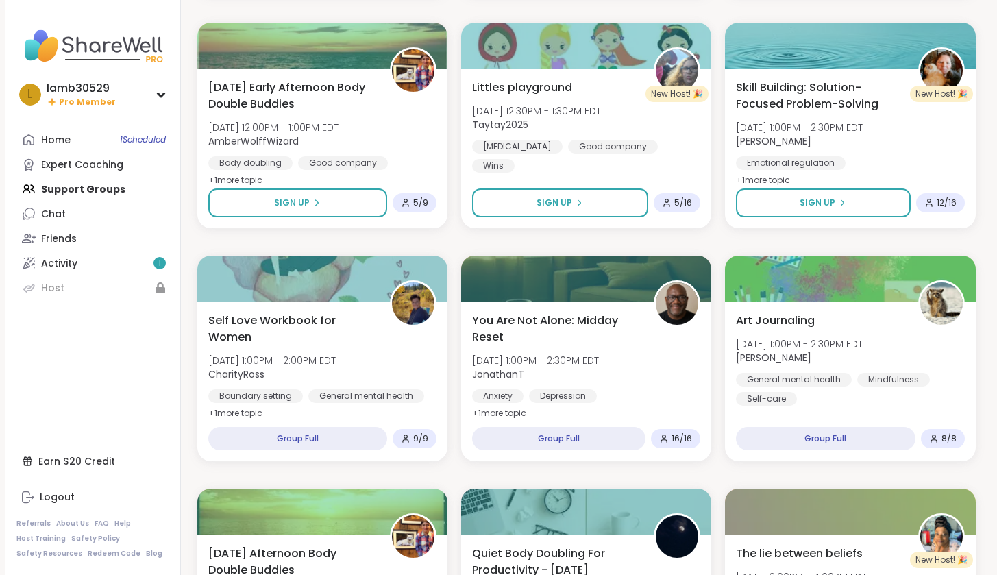
scroll to position [0, 0]
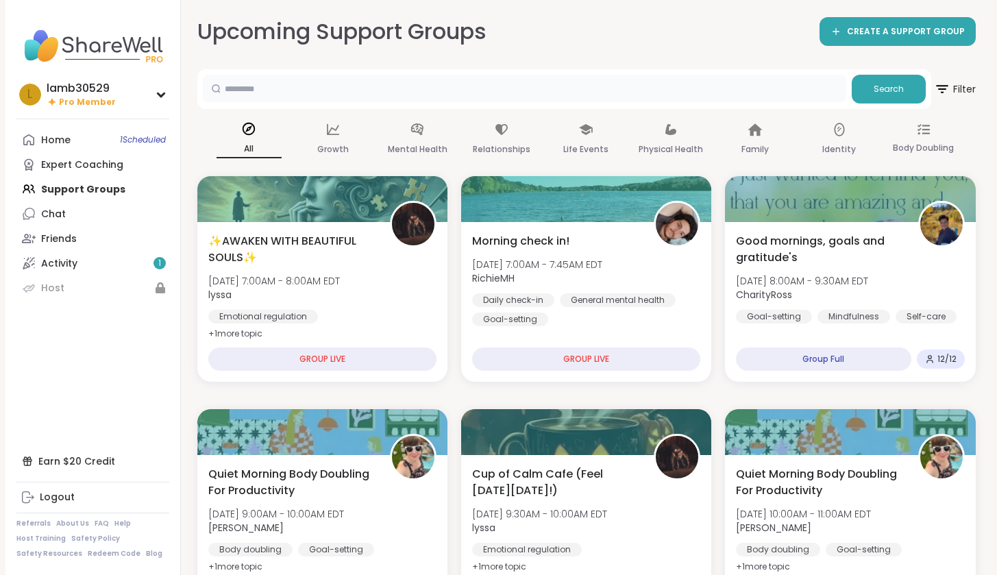
click at [652, 92] on input "text" at bounding box center [524, 88] width 643 height 27
type input "****"
click at [884, 83] on span "Search" at bounding box center [889, 89] width 30 height 12
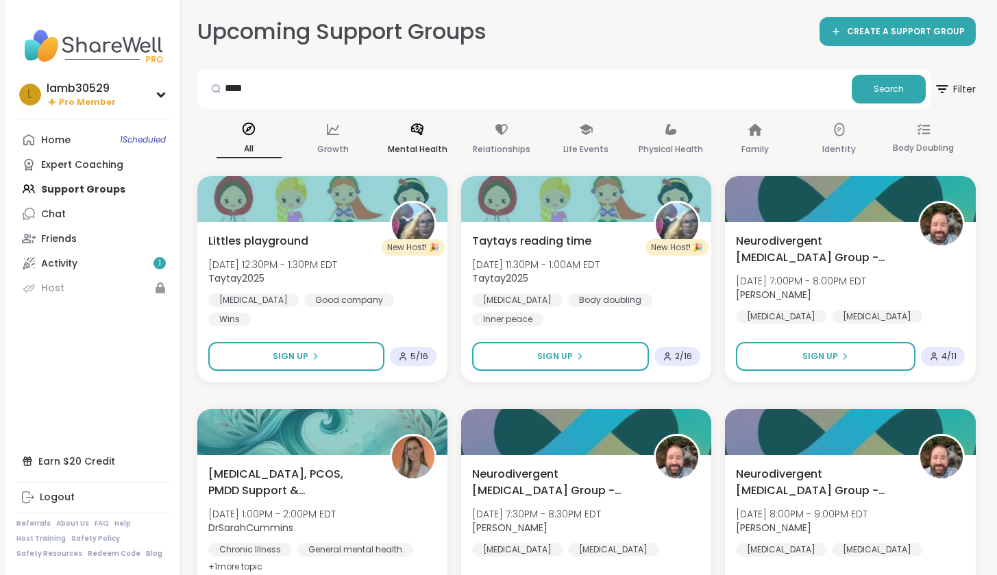
click at [412, 141] on p "Mental Health" at bounding box center [418, 149] width 60 height 16
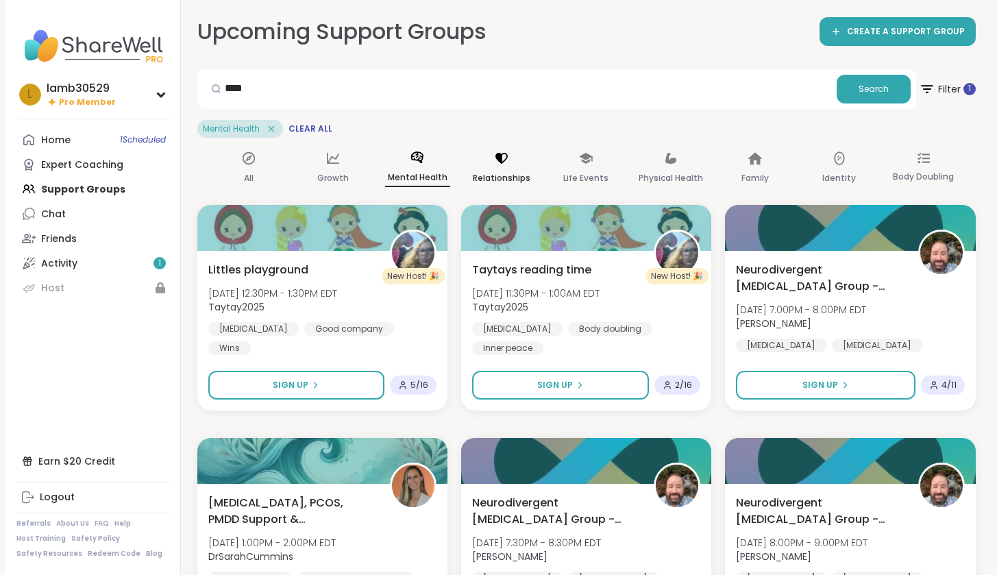
click at [499, 162] on icon at bounding box center [501, 158] width 15 height 15
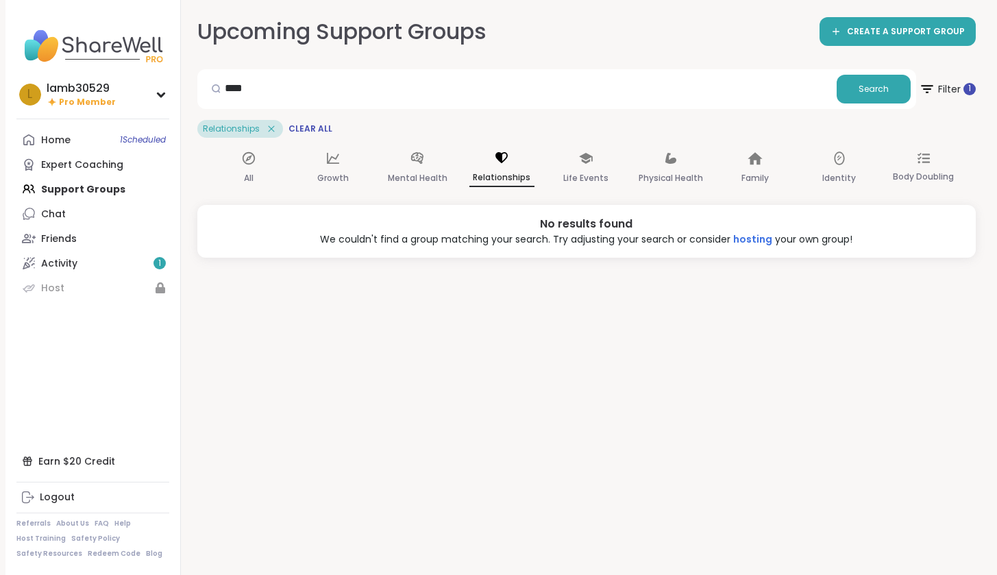
click at [508, 163] on icon at bounding box center [501, 157] width 15 height 15
click at [423, 172] on p "Mental Health" at bounding box center [418, 178] width 60 height 16
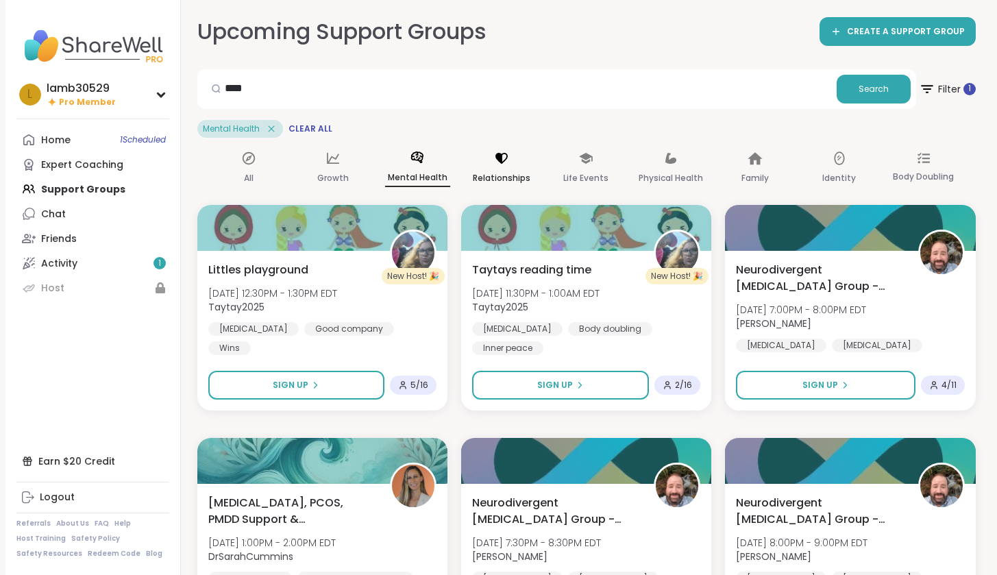
click at [506, 167] on div "Relationships" at bounding box center [501, 168] width 65 height 51
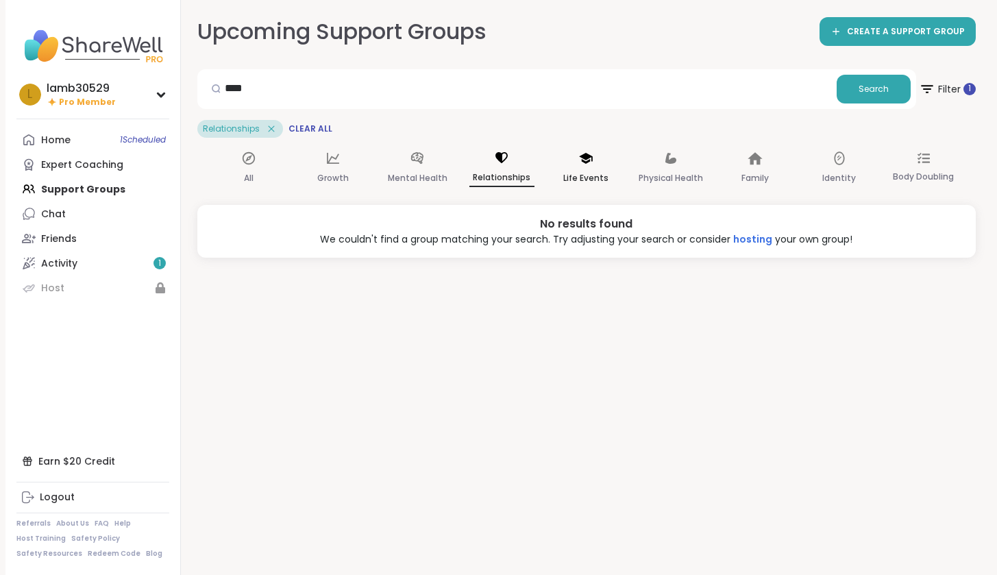
click at [576, 164] on div "Life Events" at bounding box center [586, 168] width 65 height 51
drag, startPoint x: 257, startPoint y: 86, endPoint x: 224, endPoint y: 88, distance: 33.0
click at [224, 88] on div "****" at bounding box center [517, 88] width 628 height 27
click at [499, 175] on p "Relationships" at bounding box center [502, 178] width 58 height 16
click at [497, 166] on div "Relationships" at bounding box center [501, 168] width 65 height 51
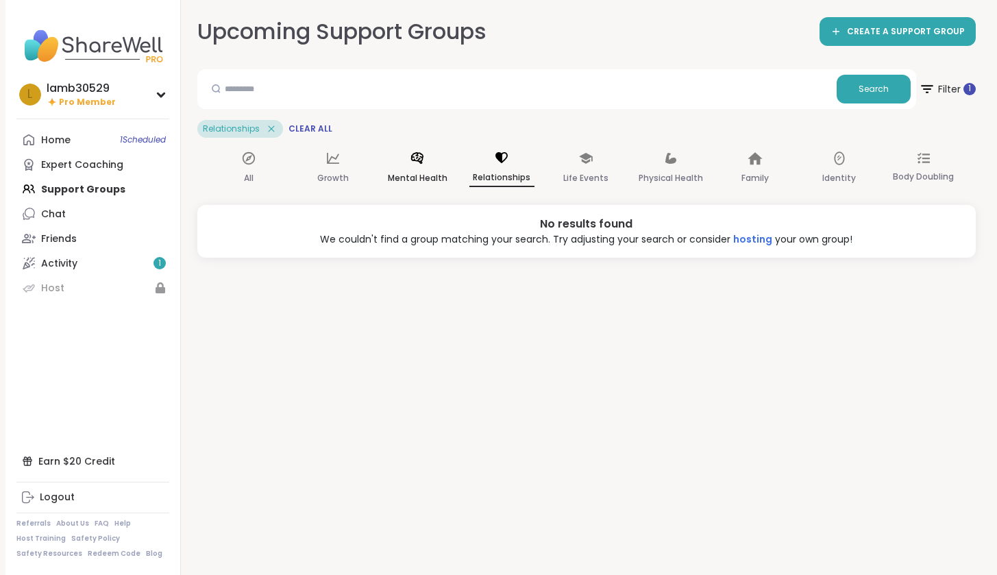
click at [408, 161] on div "Mental Health" at bounding box center [417, 168] width 65 height 51
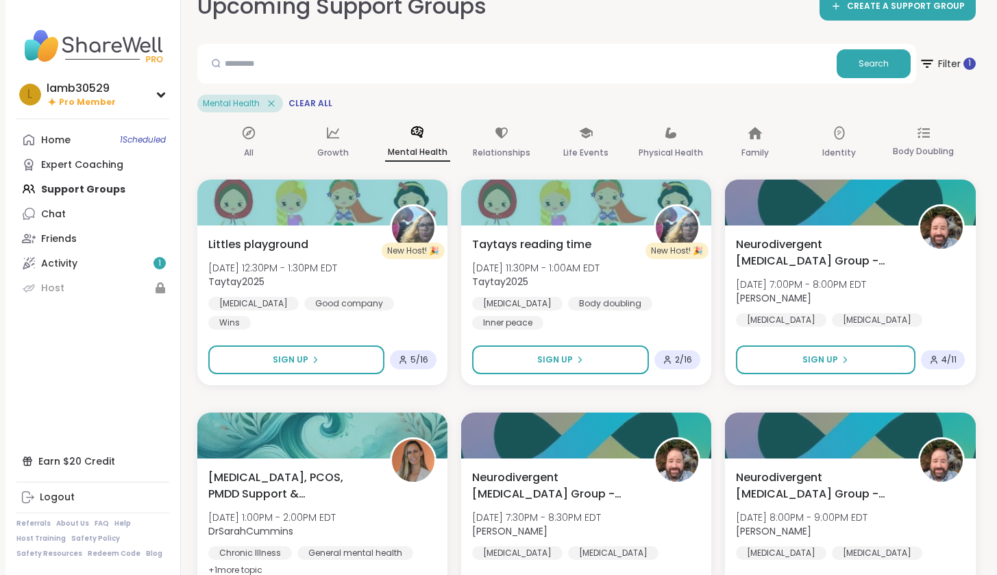
scroll to position [69, 0]
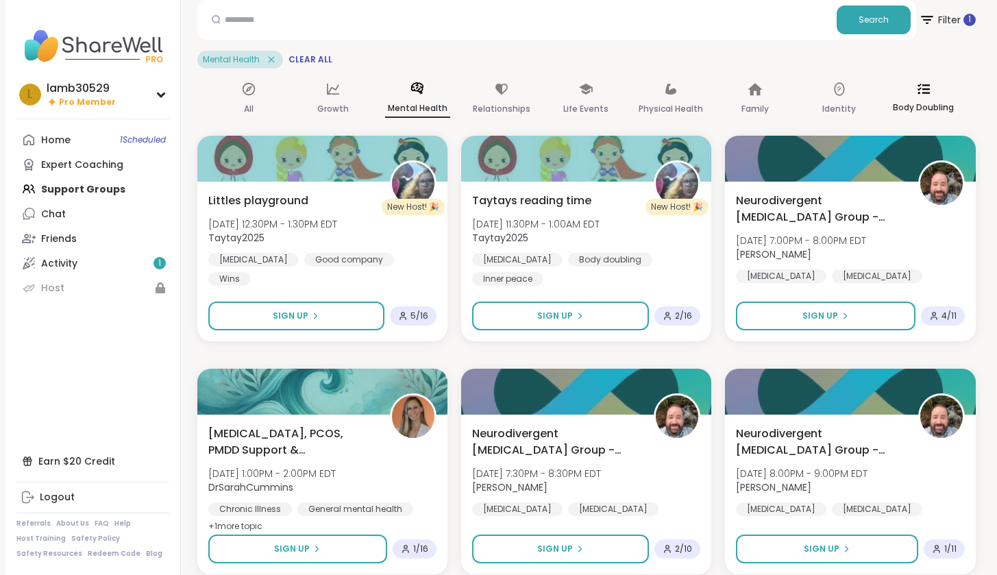
click at [923, 89] on icon at bounding box center [923, 89] width 12 height 10
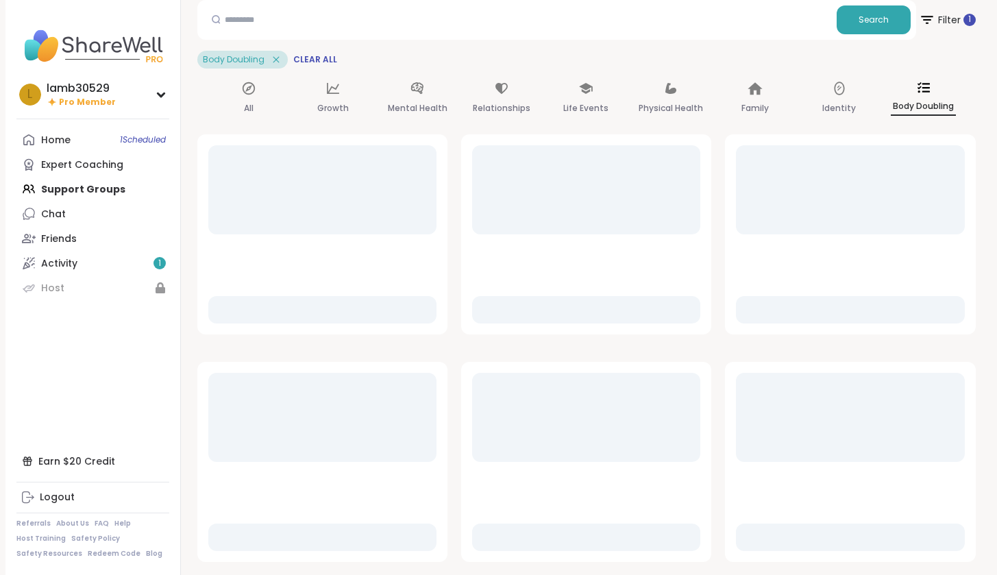
scroll to position [14, 0]
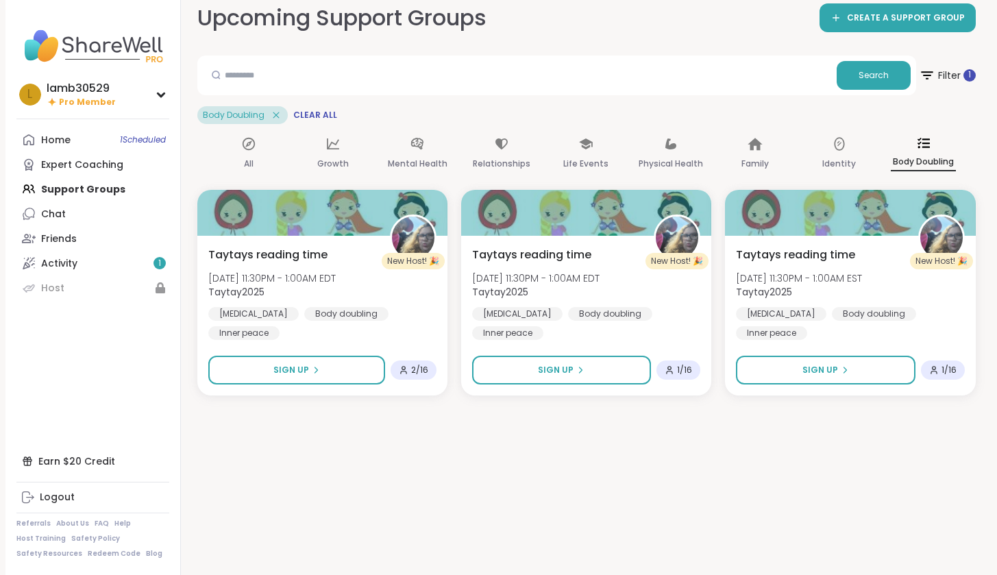
click at [926, 144] on icon at bounding box center [923, 143] width 12 height 12
click at [336, 142] on icon at bounding box center [332, 143] width 15 height 15
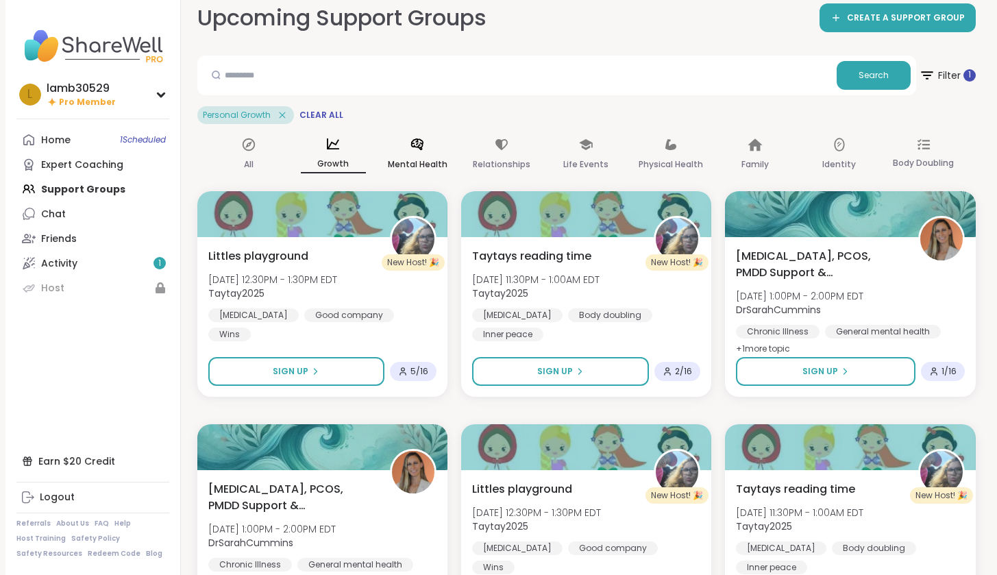
click at [421, 147] on icon at bounding box center [417, 144] width 12 height 12
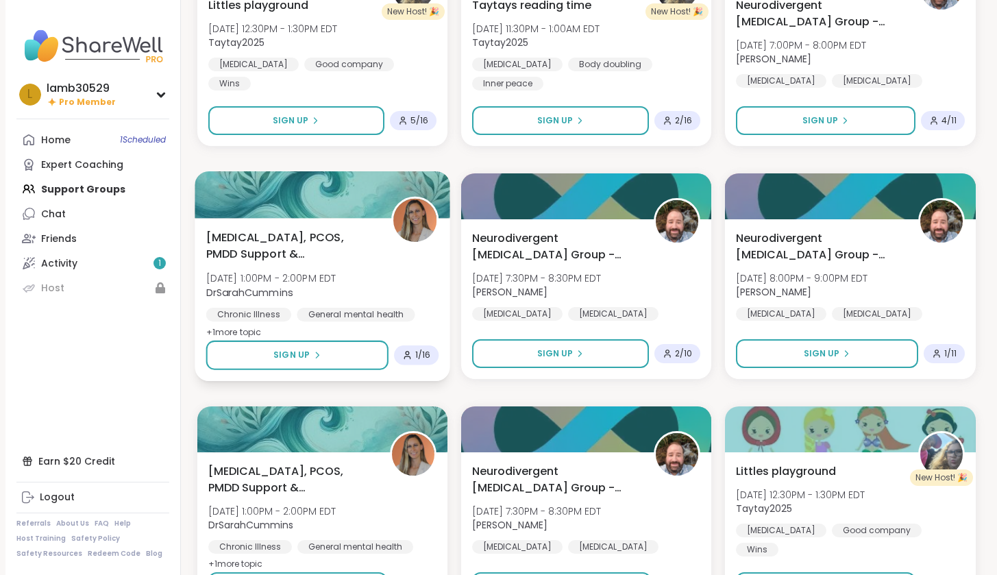
scroll to position [0, 0]
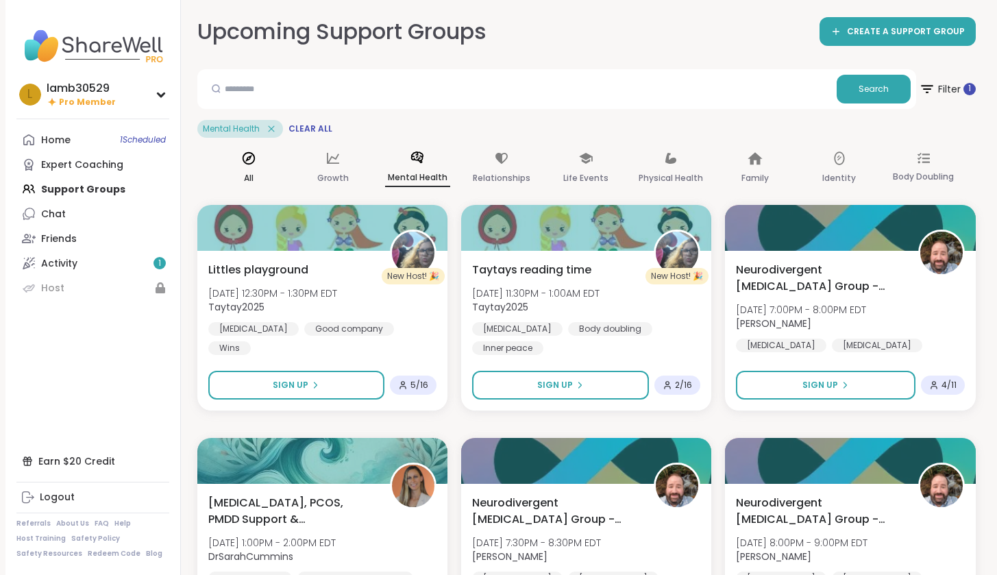
click at [247, 167] on div "All" at bounding box center [249, 168] width 65 height 51
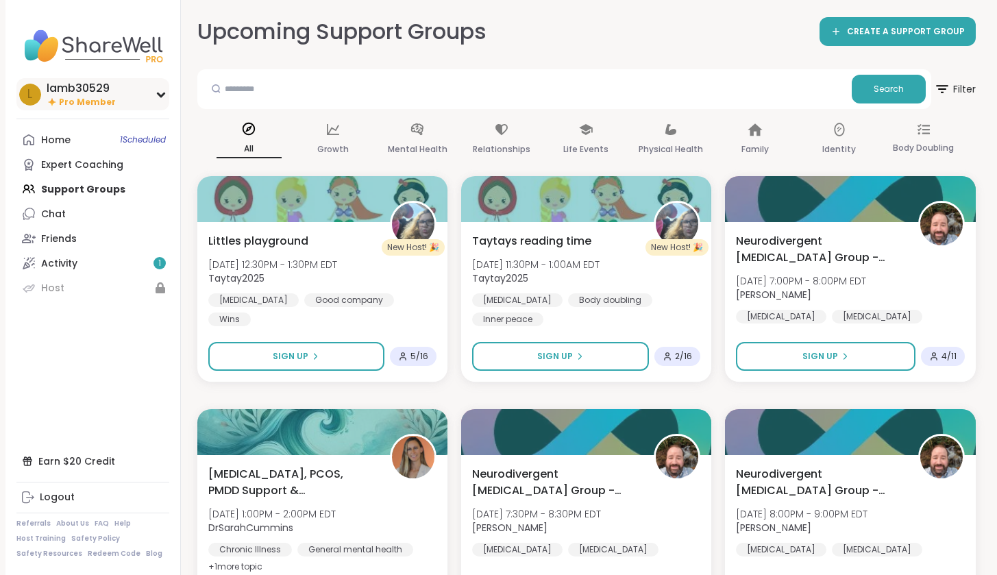
click at [164, 88] on div "l lamb30529 Pro Member" at bounding box center [92, 94] width 153 height 32
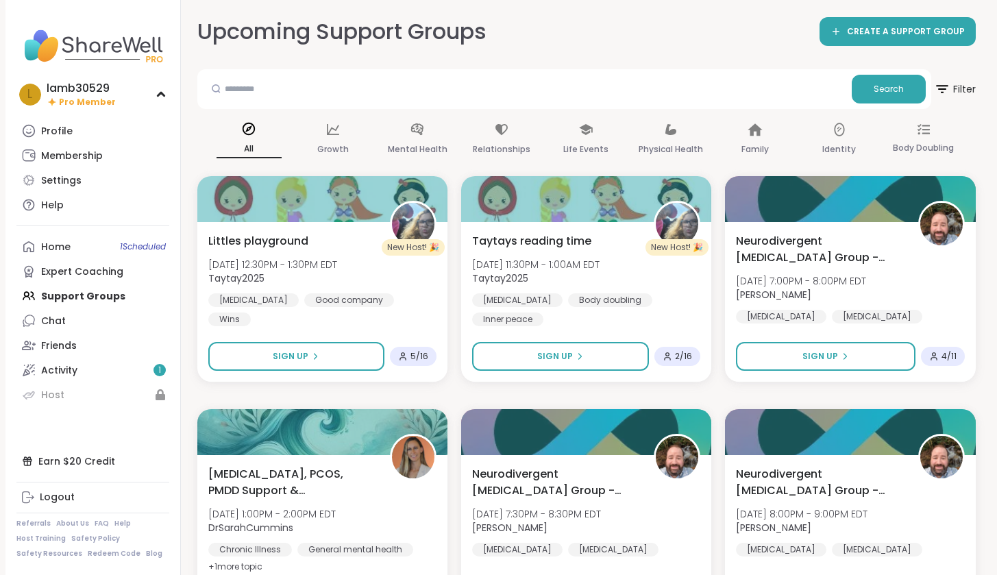
click at [81, 297] on div "Home 1 Scheduled Expert Coaching Support Groups Chat Friends Activity 1 Host" at bounding box center [92, 320] width 153 height 173
click at [65, 272] on div "Expert Coaching" at bounding box center [82, 272] width 82 height 14
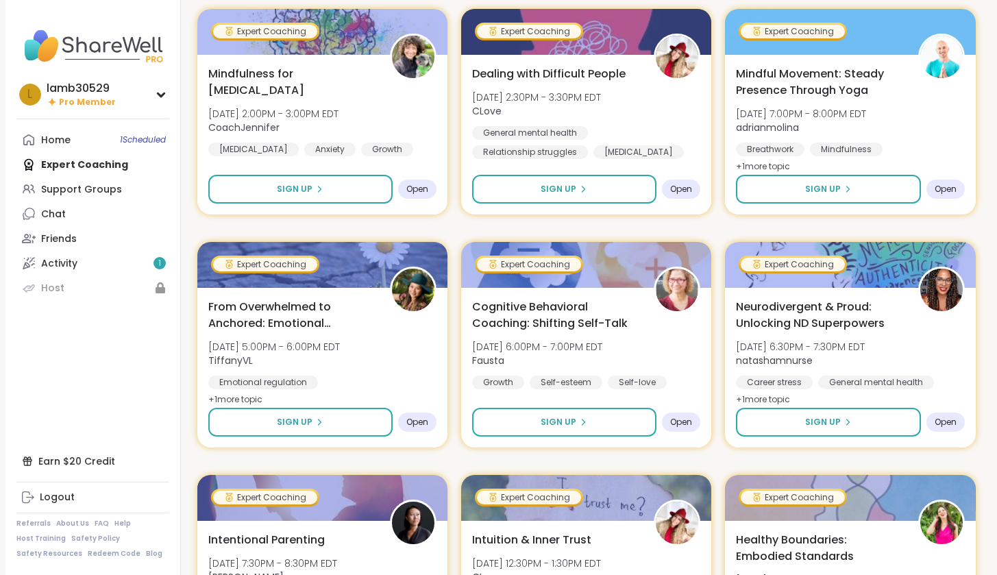
scroll to position [777, 0]
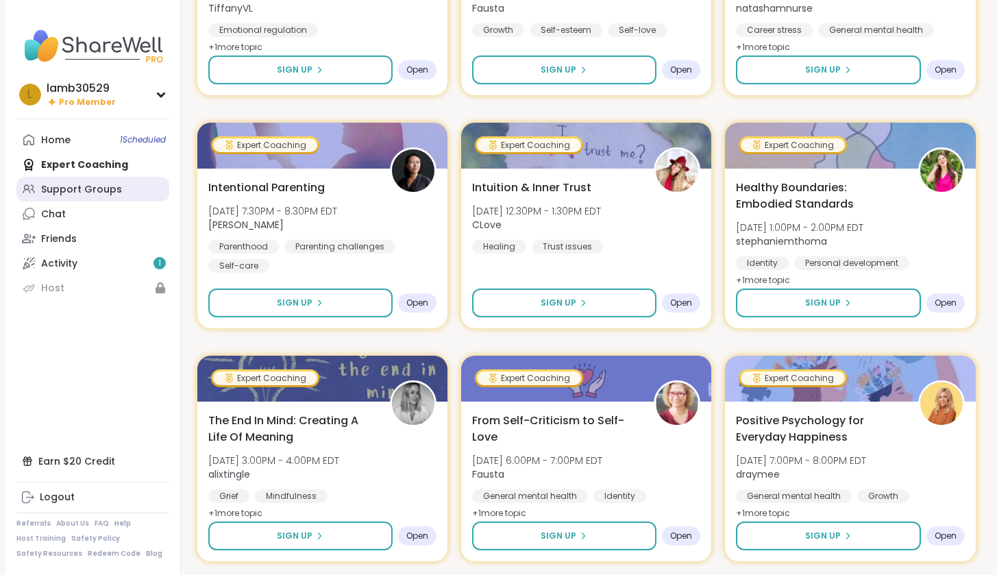
click at [78, 190] on div "Support Groups" at bounding box center [81, 190] width 81 height 14
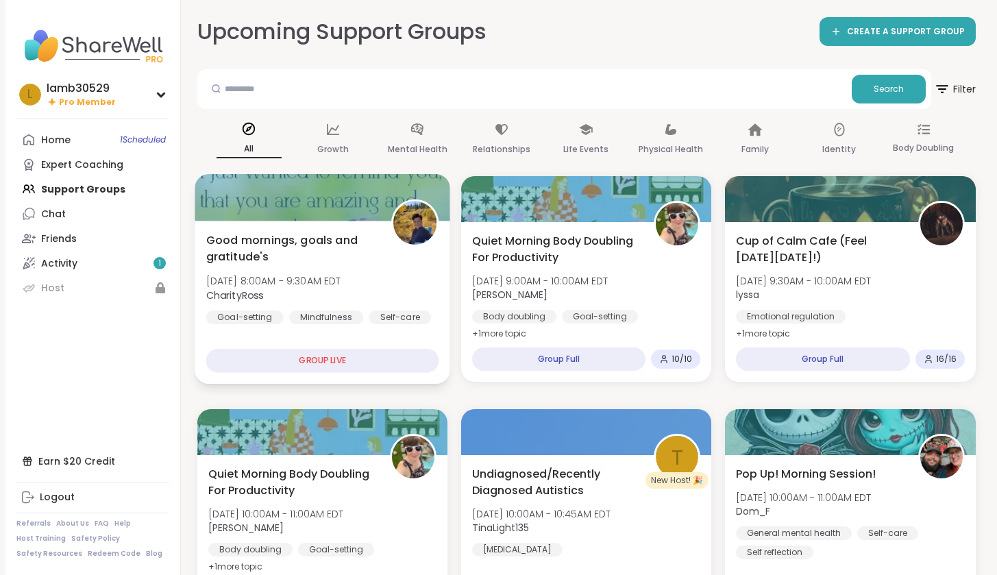
click at [365, 355] on div "GROUP LIVE" at bounding box center [322, 361] width 233 height 24
click at [345, 363] on div "GROUP LIVE" at bounding box center [322, 361] width 233 height 24
click at [364, 250] on span "Good mornings, goals and gratitude's" at bounding box center [291, 249] width 170 height 34
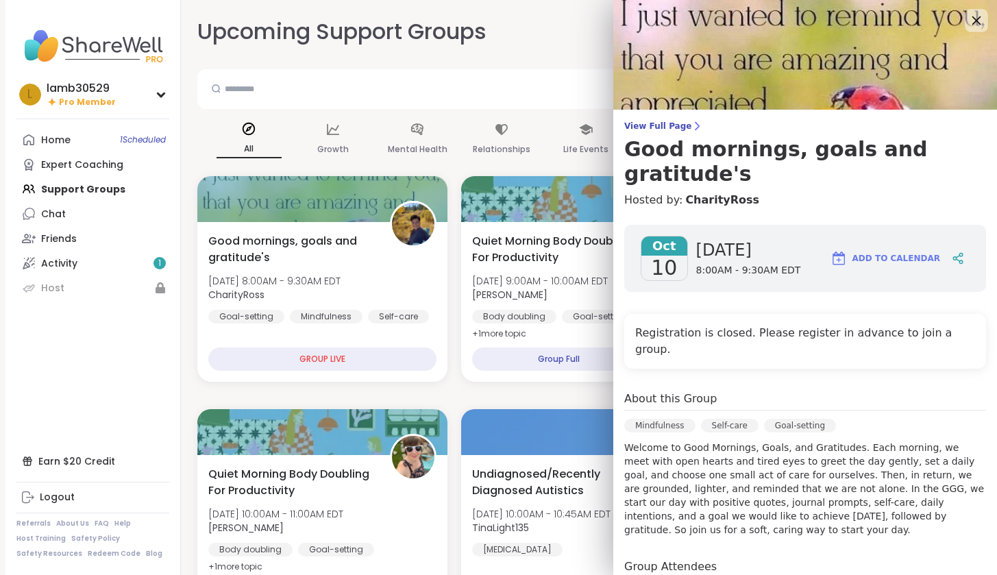
click at [967, 21] on icon at bounding box center [975, 20] width 17 height 17
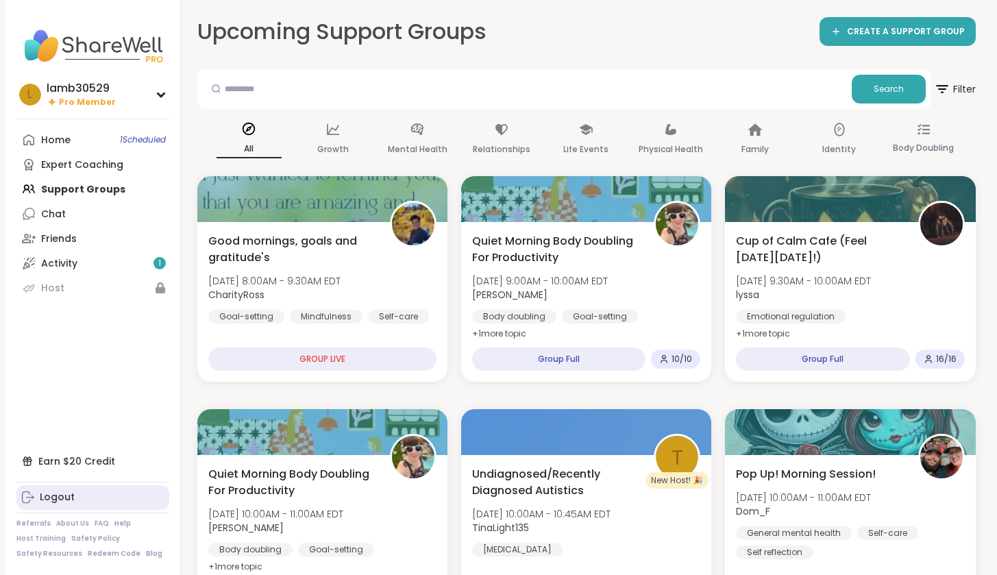
click at [48, 496] on div "Logout" at bounding box center [57, 498] width 35 height 14
